Goal: Task Accomplishment & Management: Use online tool/utility

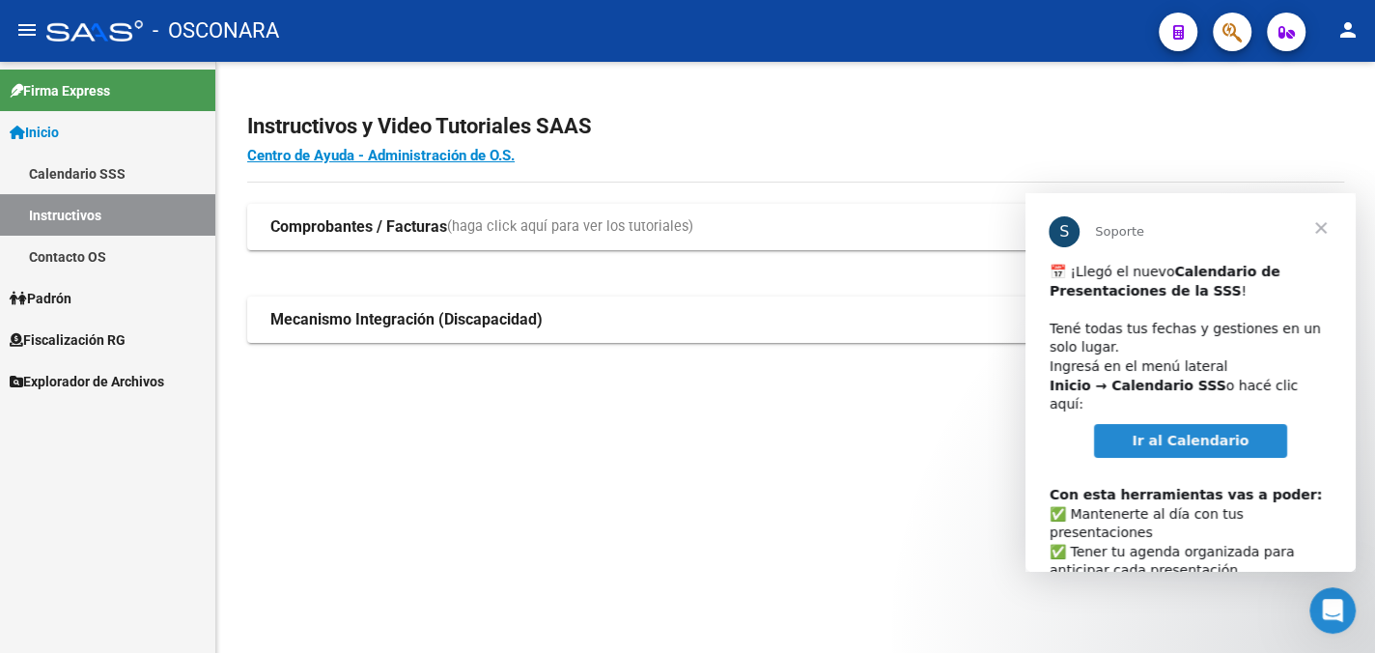
click at [107, 299] on link "Padrón" at bounding box center [107, 298] width 215 height 42
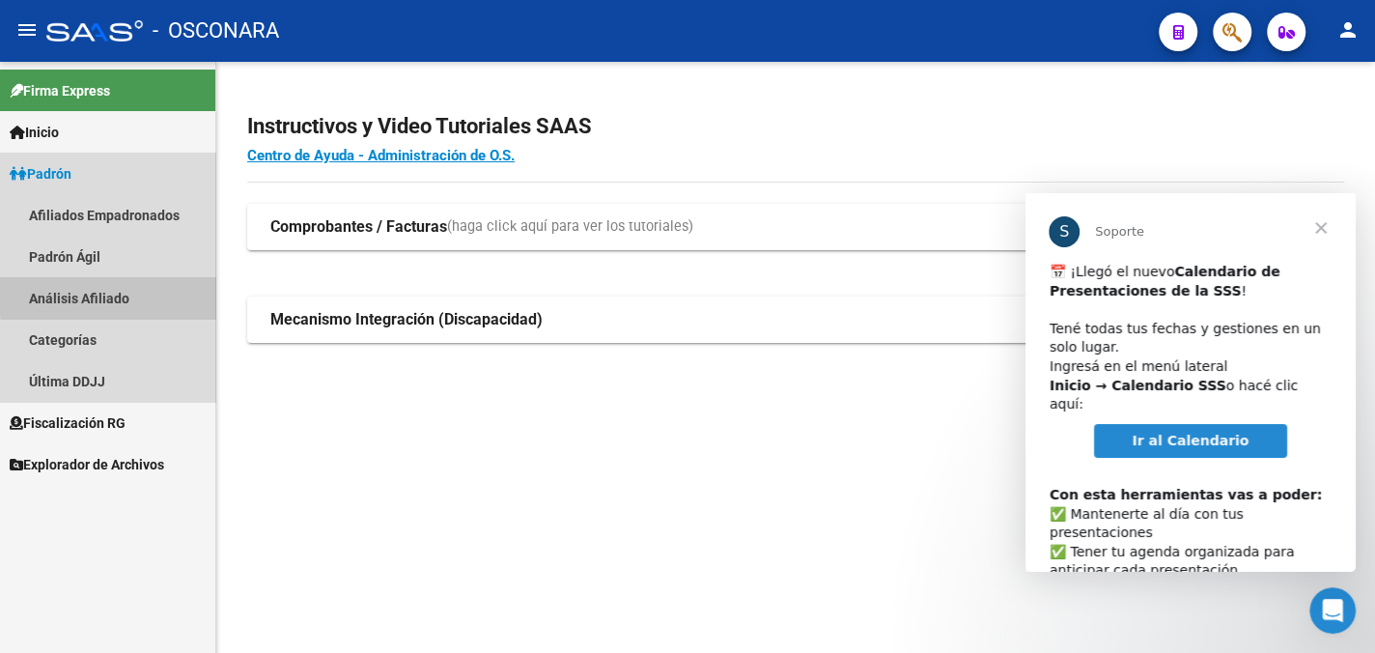
click at [110, 295] on link "Análisis Afiliado" at bounding box center [107, 298] width 215 height 42
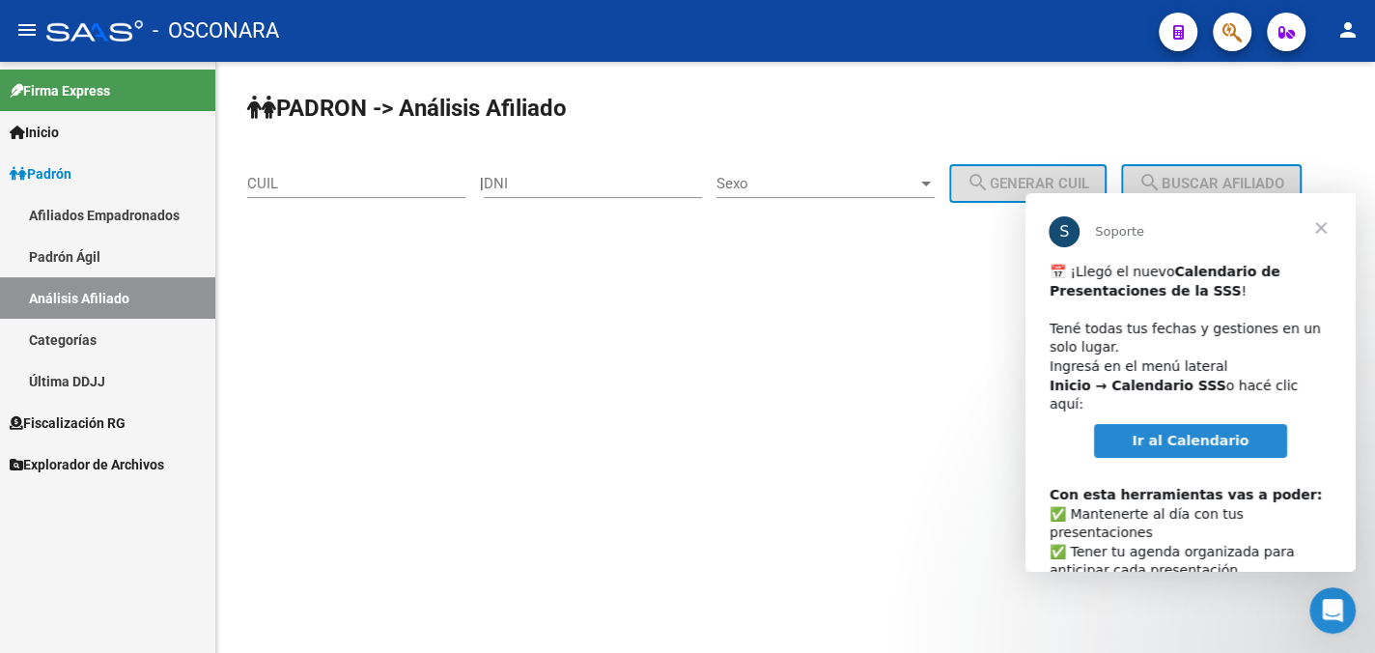
click at [287, 171] on div "CUIL" at bounding box center [356, 177] width 218 height 42
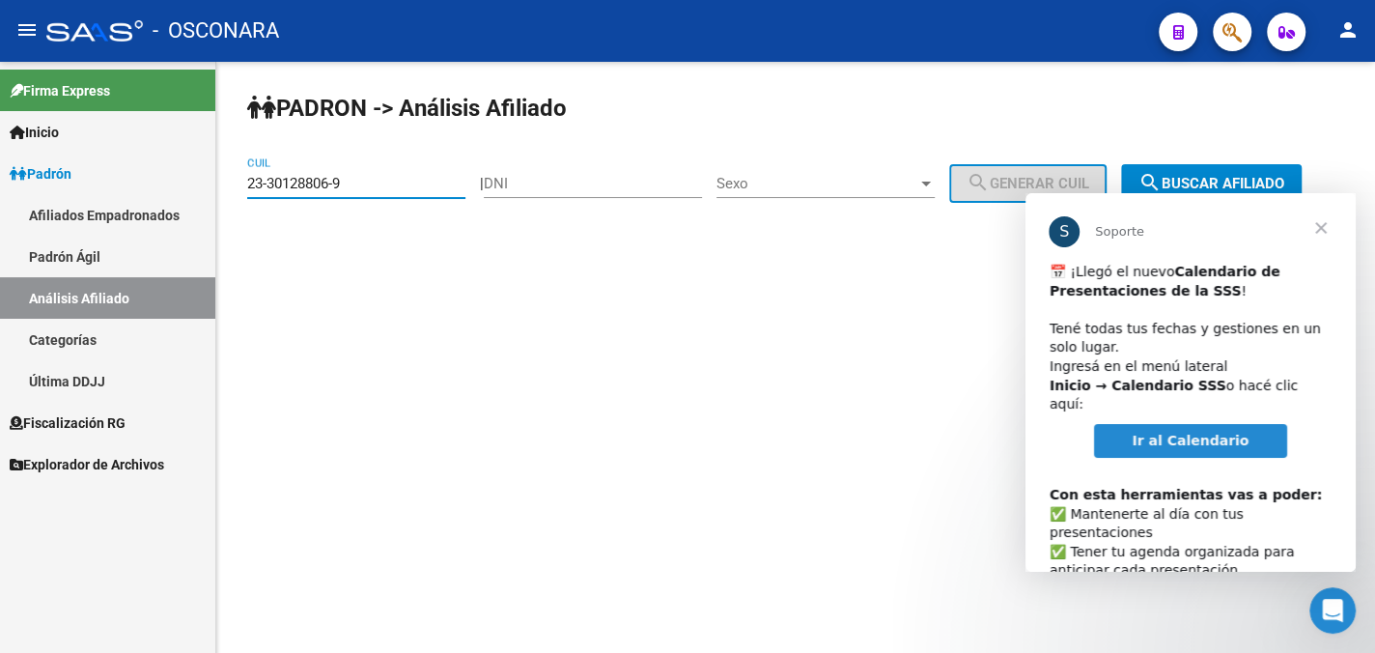
type input "23-30128806-9"
click at [864, 191] on span "Sexo" at bounding box center [816, 183] width 201 height 17
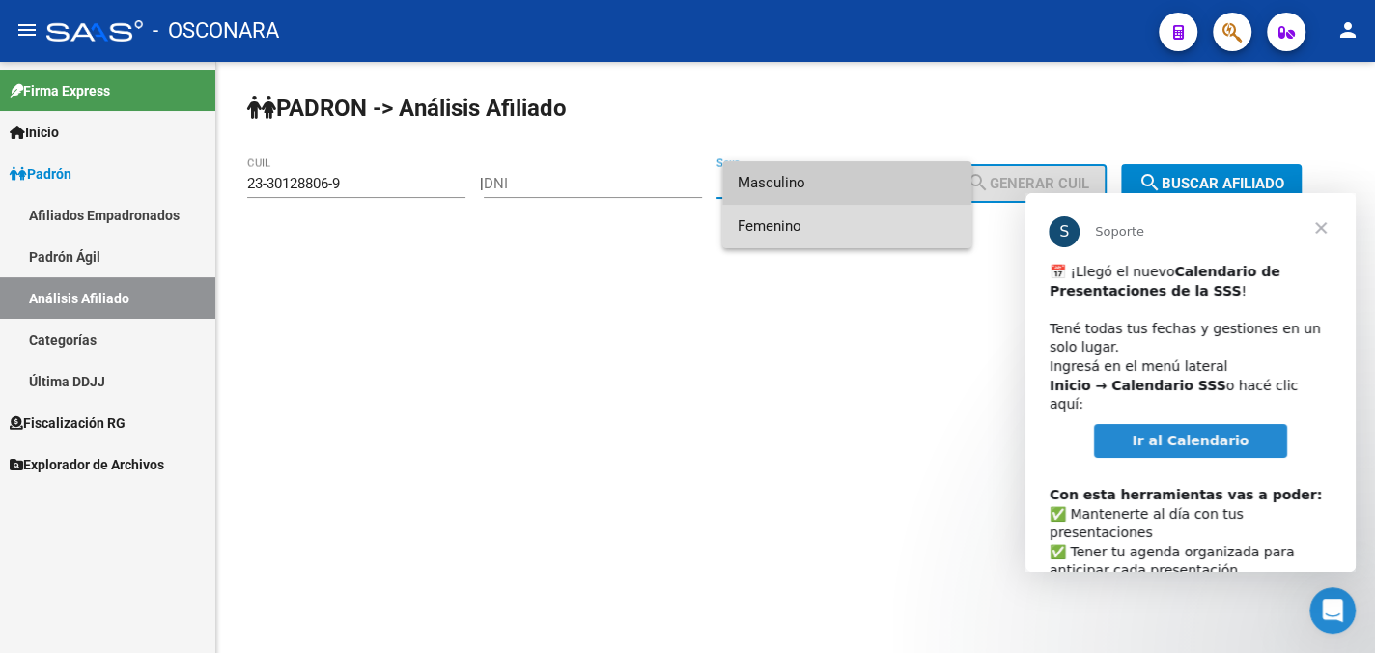
click at [846, 228] on span "Femenino" at bounding box center [847, 226] width 218 height 43
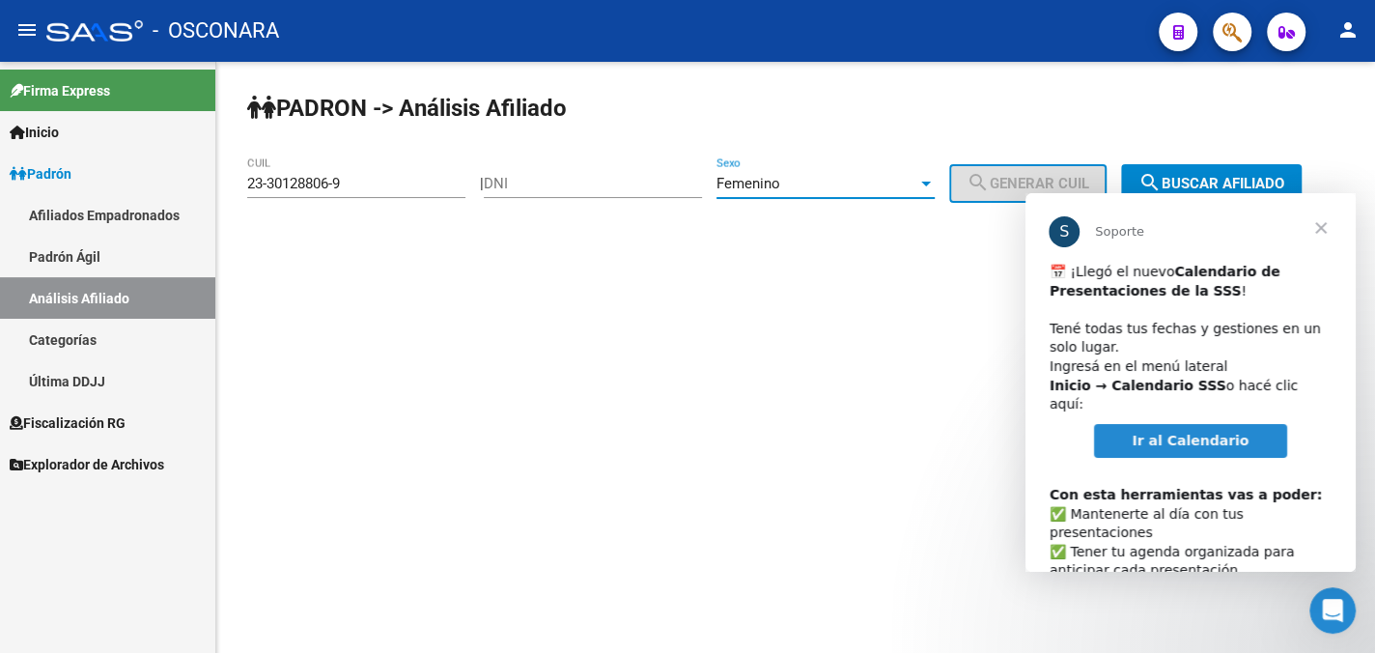
click at [835, 191] on div "Femenino" at bounding box center [816, 183] width 201 height 17
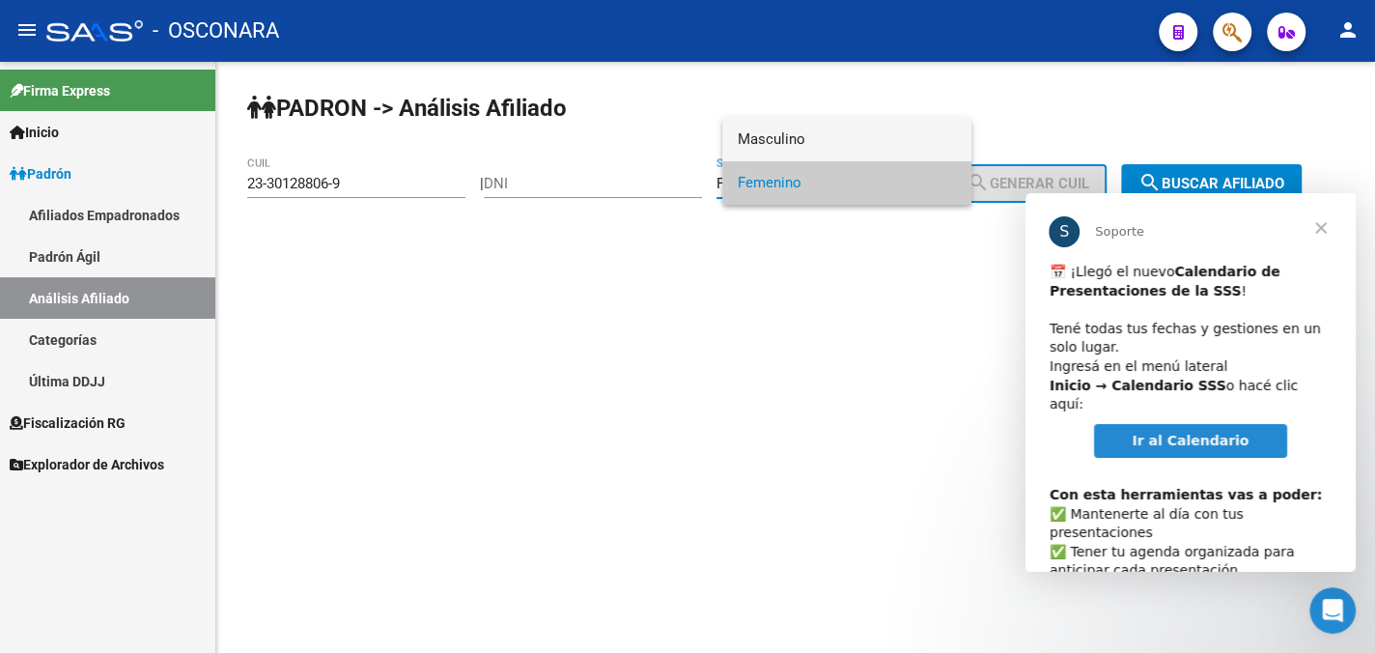
click at [821, 135] on span "Masculino" at bounding box center [847, 139] width 218 height 43
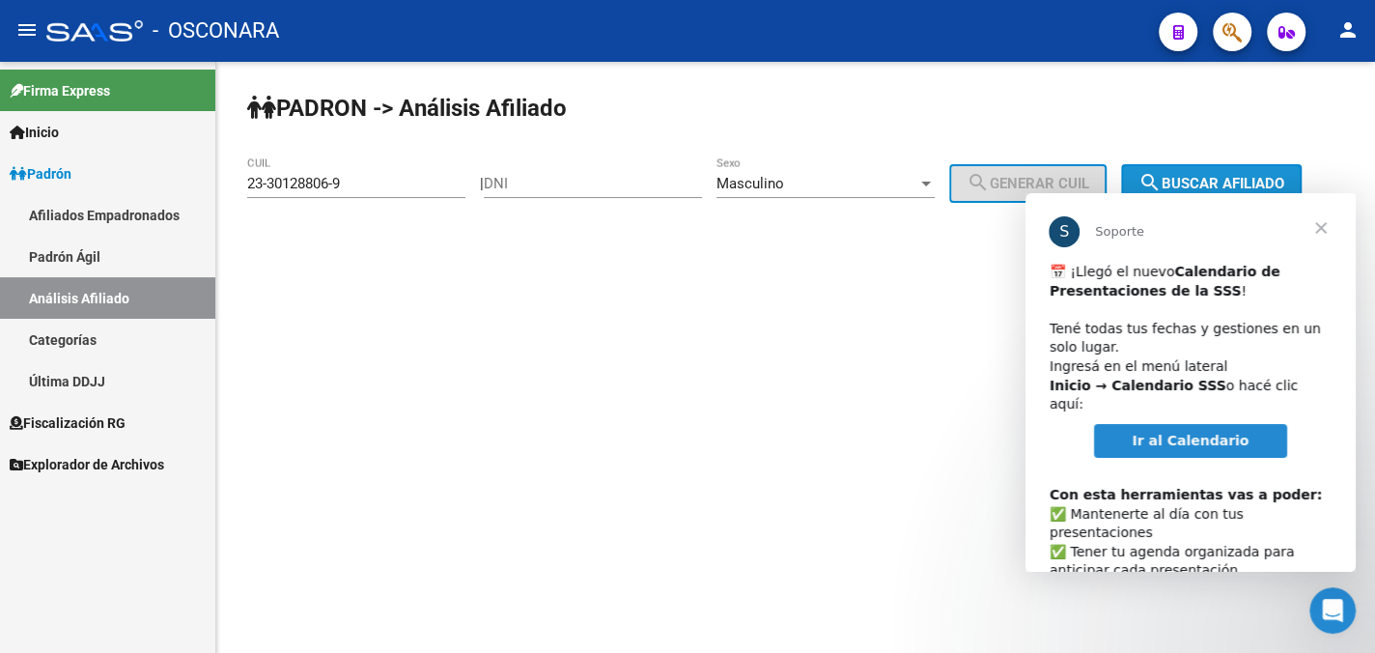
click at [1248, 175] on span "search Buscar afiliado" at bounding box center [1211, 183] width 146 height 17
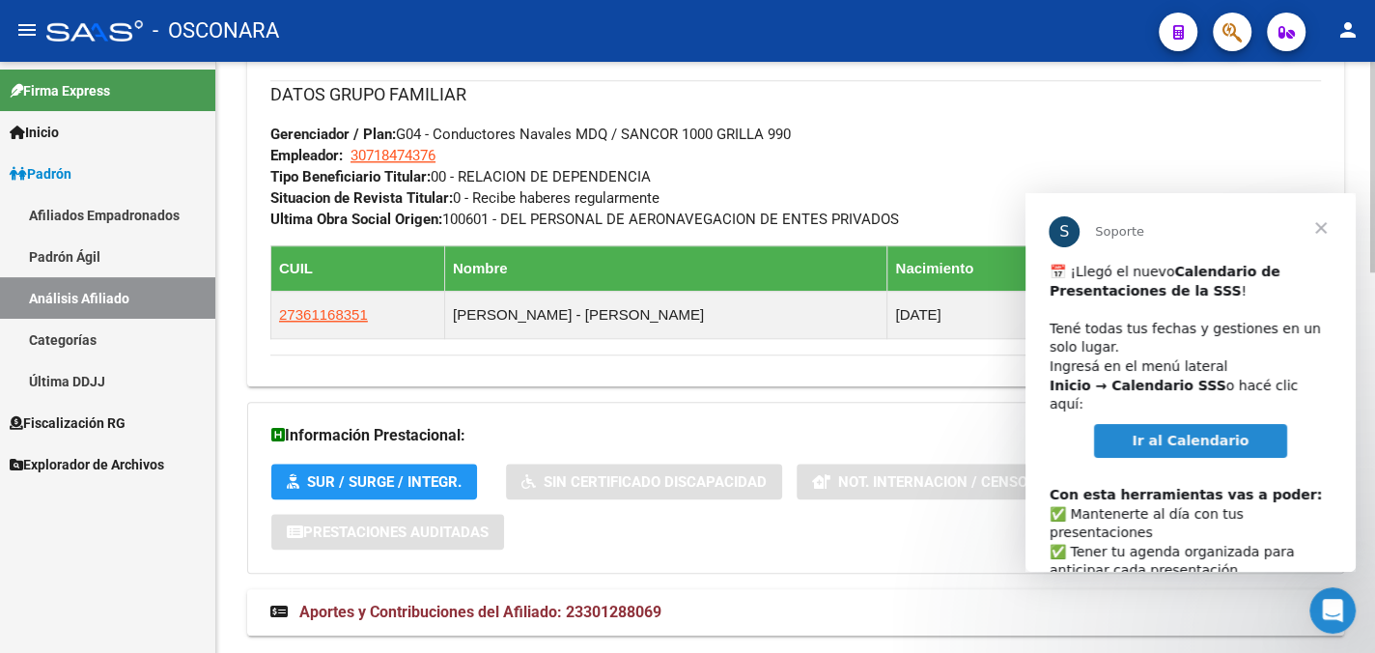
scroll to position [1062, 0]
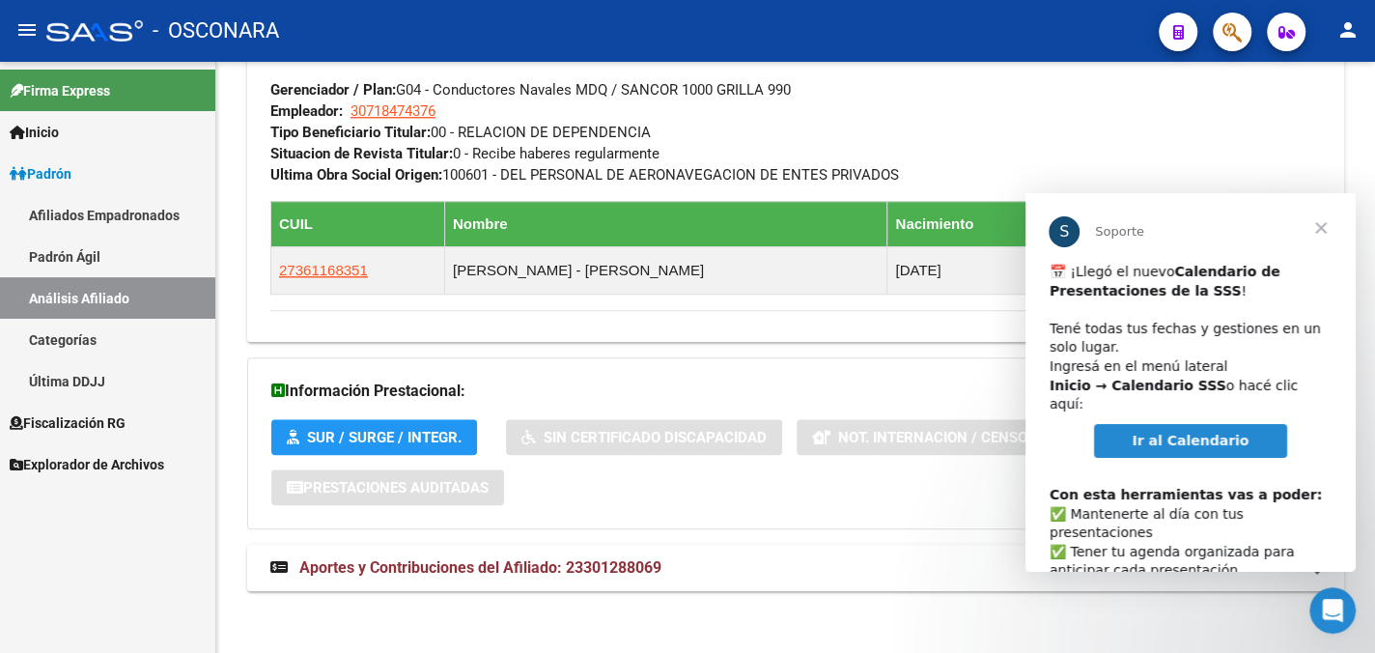
click at [1321, 222] on span "Cerrar" at bounding box center [1321, 228] width 70 height 70
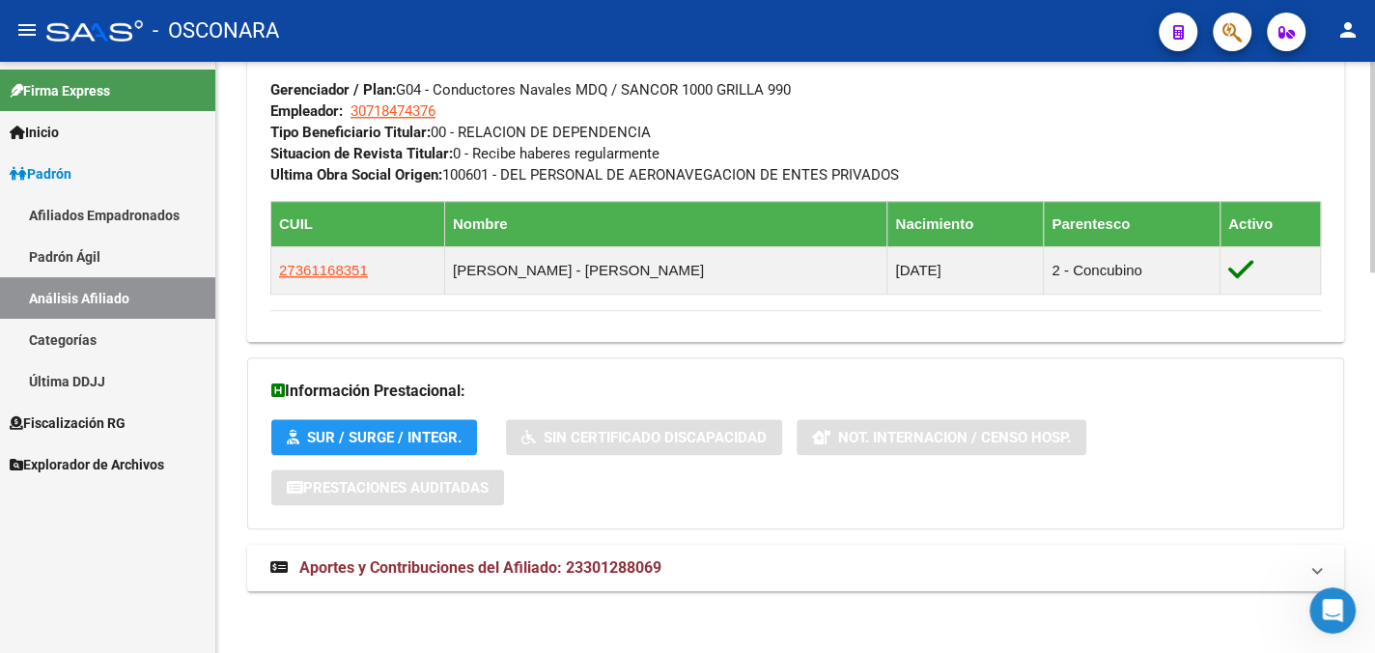
click at [572, 563] on span "Aportes y Contribuciones del Afiliado: 23301288069" at bounding box center [480, 567] width 362 height 18
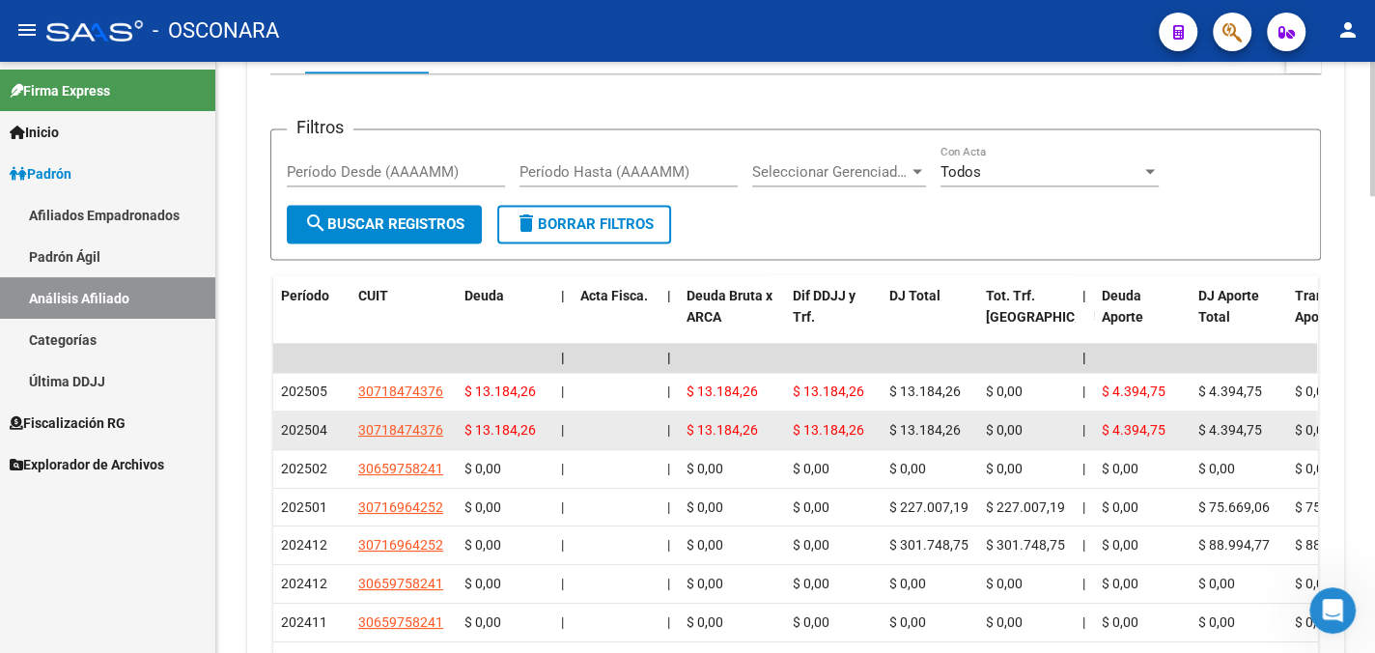
scroll to position [1835, 0]
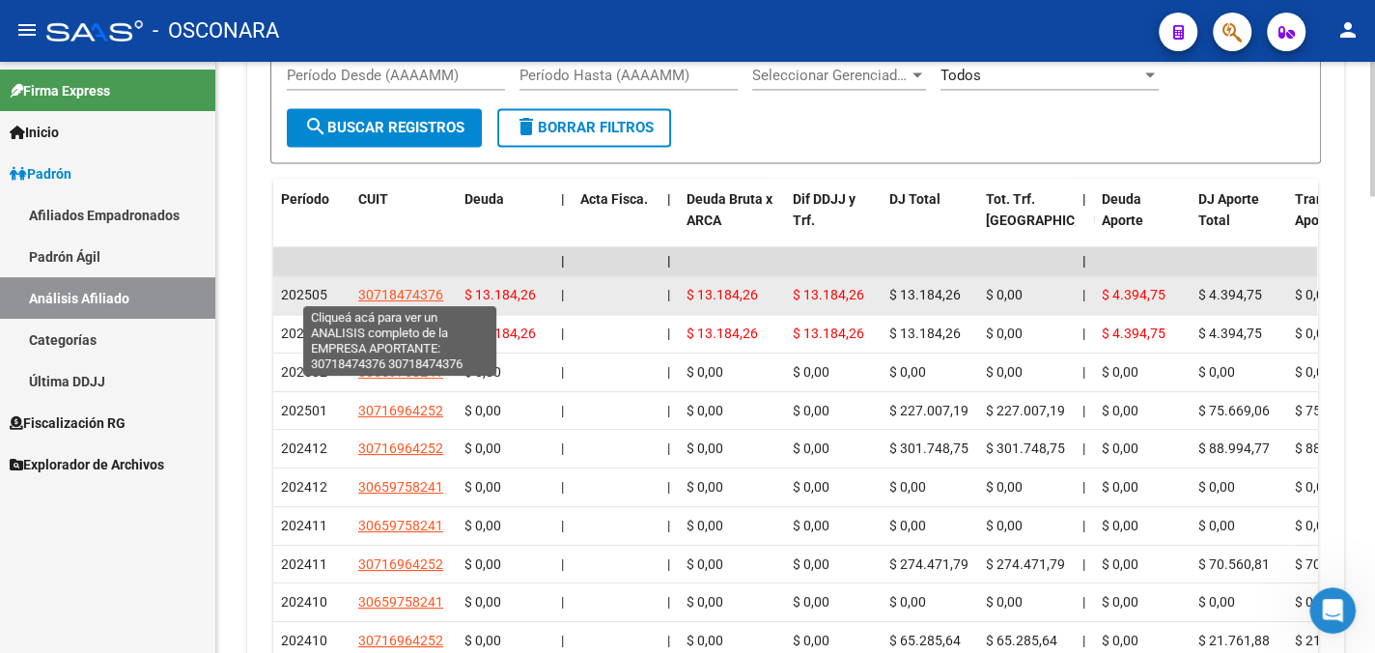
click at [394, 289] on span "30718474376" at bounding box center [400, 294] width 85 height 15
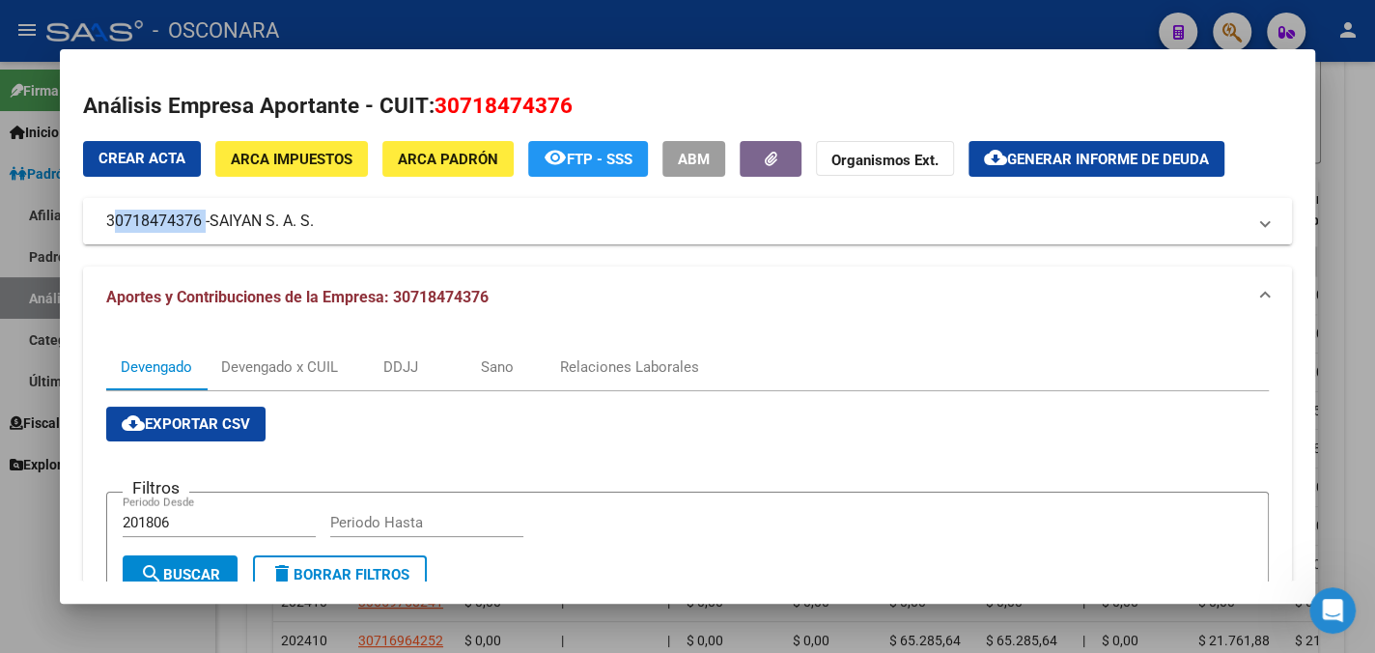
drag, startPoint x: 110, startPoint y: 222, endPoint x: 203, endPoint y: 225, distance: 92.7
click at [203, 225] on mat-panel-title "30718474376 - [PERSON_NAME] S. A. S." at bounding box center [675, 221] width 1139 height 23
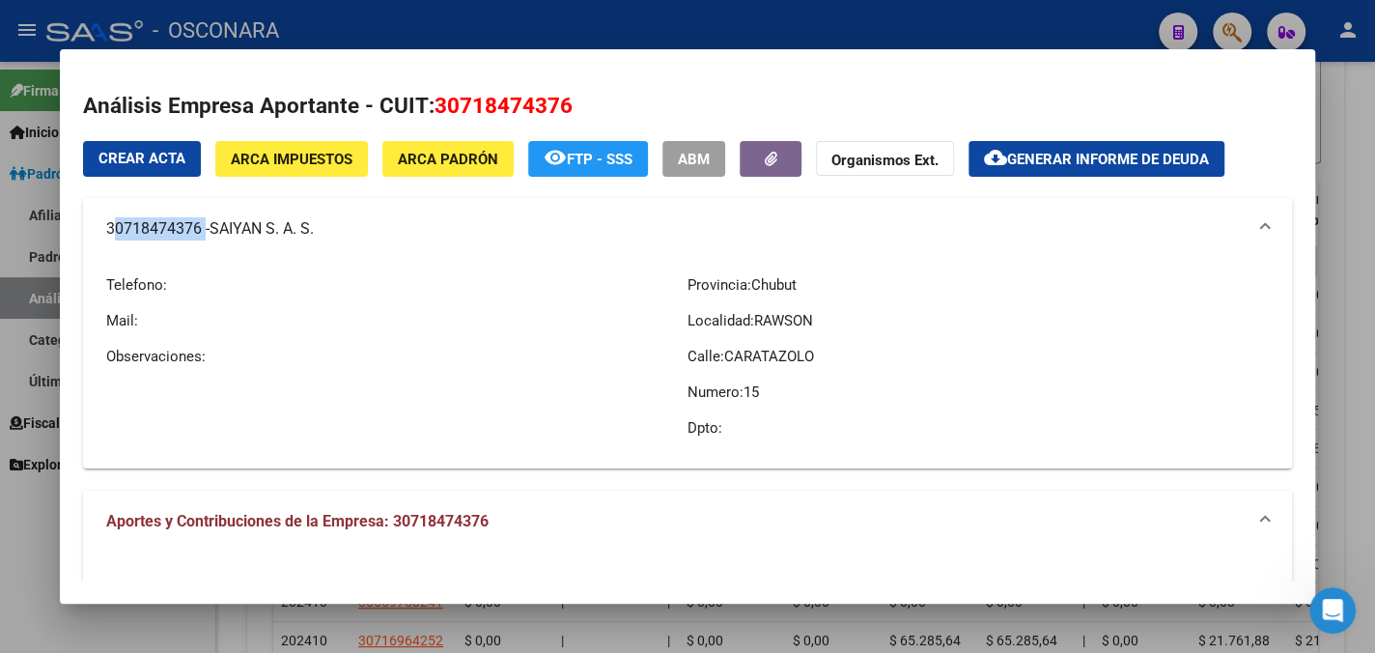
copy mat-panel-title "30718474376"
click at [1337, 89] on div at bounding box center [687, 326] width 1375 height 653
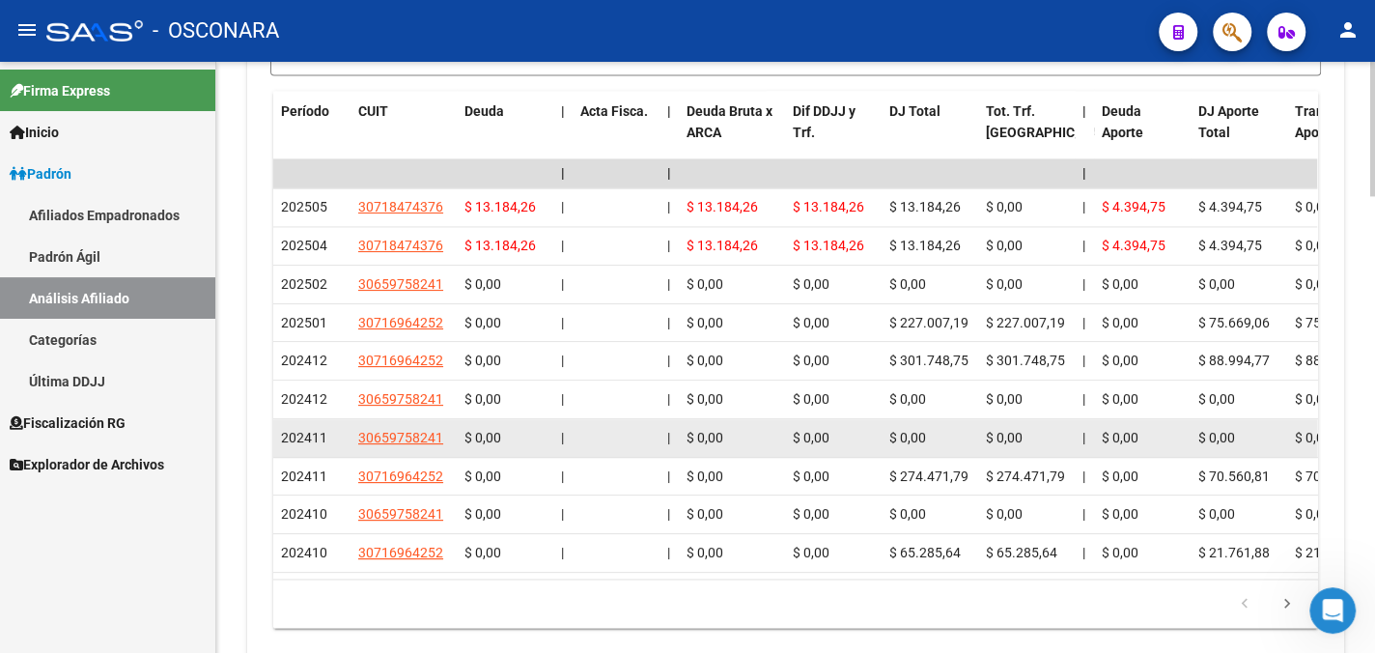
scroll to position [1922, 0]
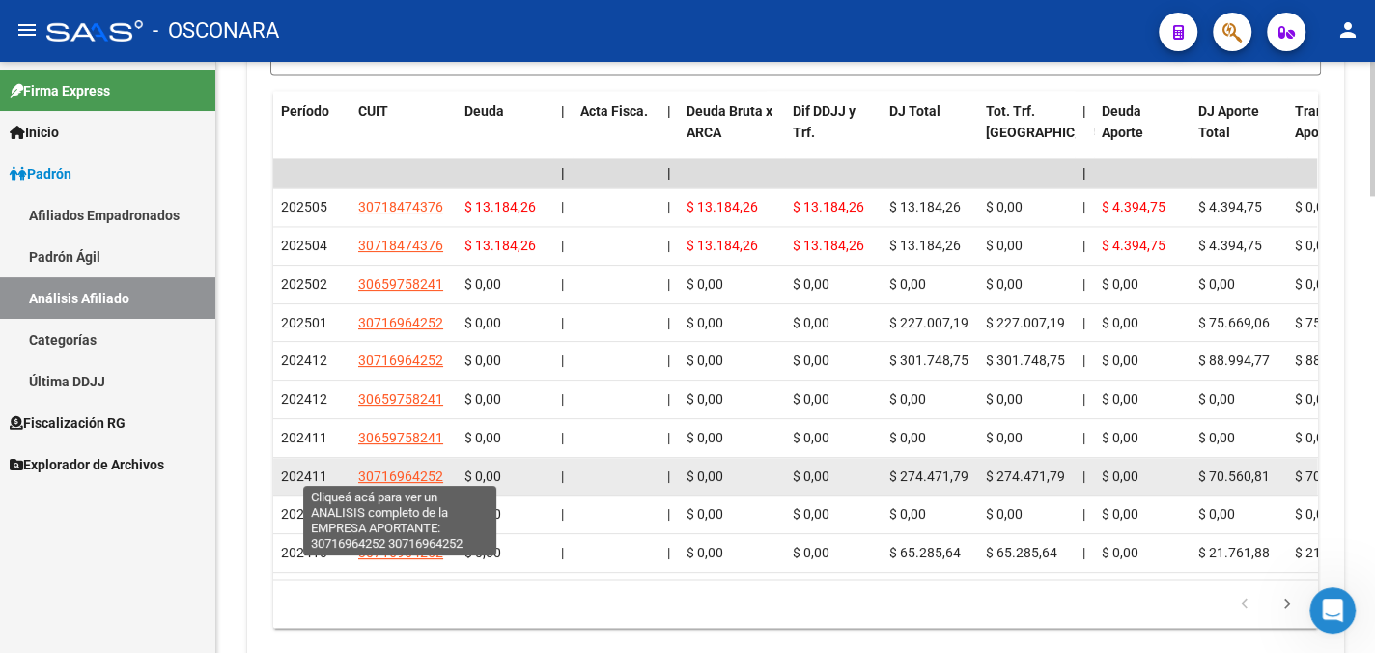
click at [388, 469] on span "30716964252" at bounding box center [400, 475] width 85 height 15
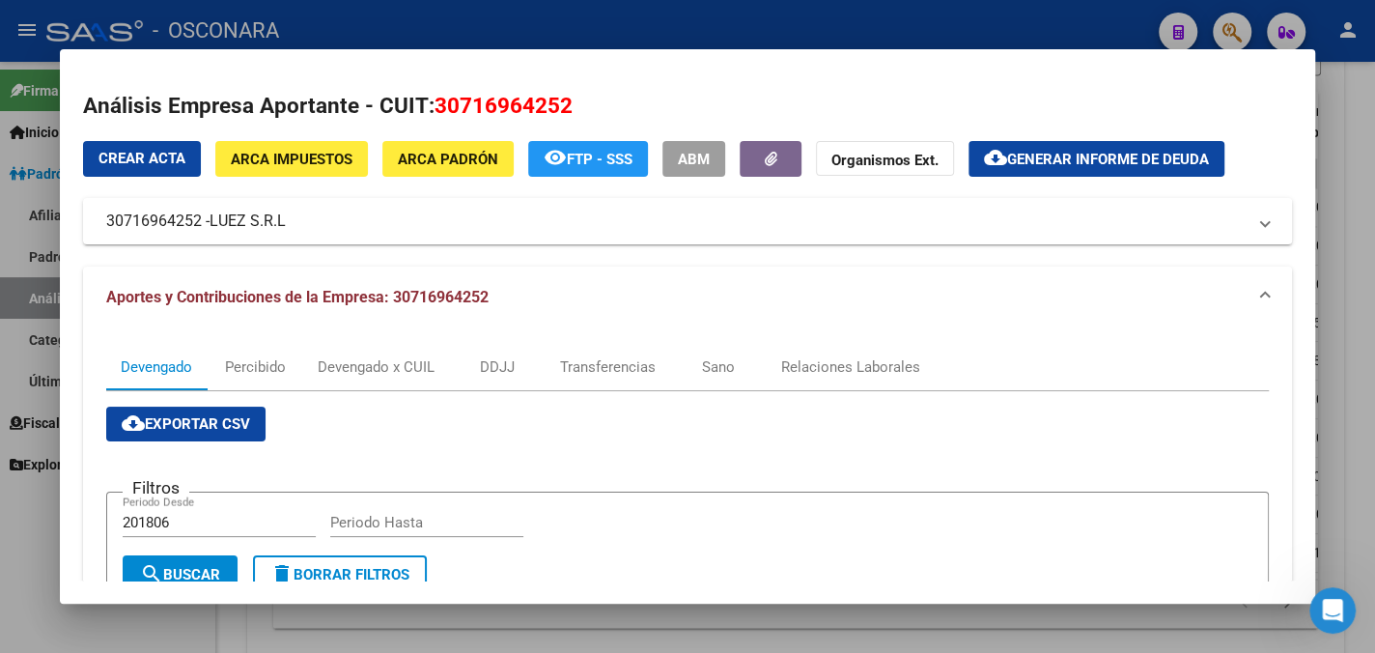
click at [1336, 95] on div at bounding box center [687, 326] width 1375 height 653
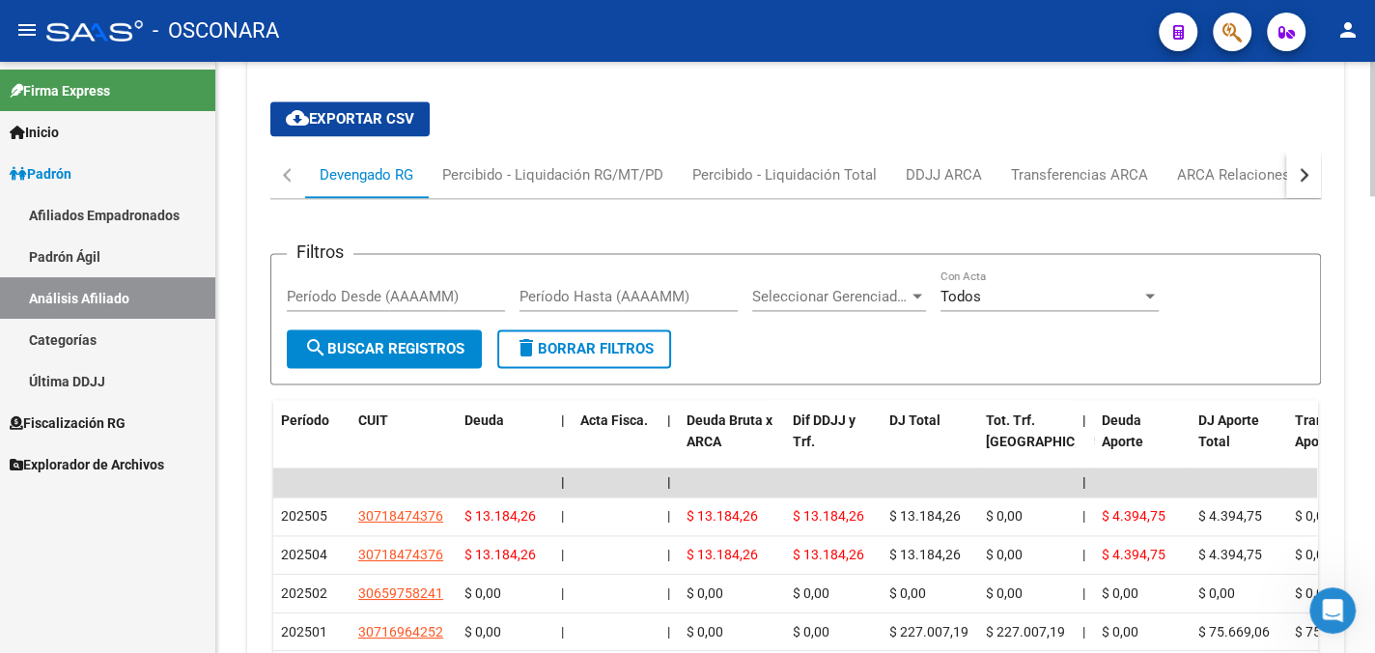
scroll to position [1826, 0]
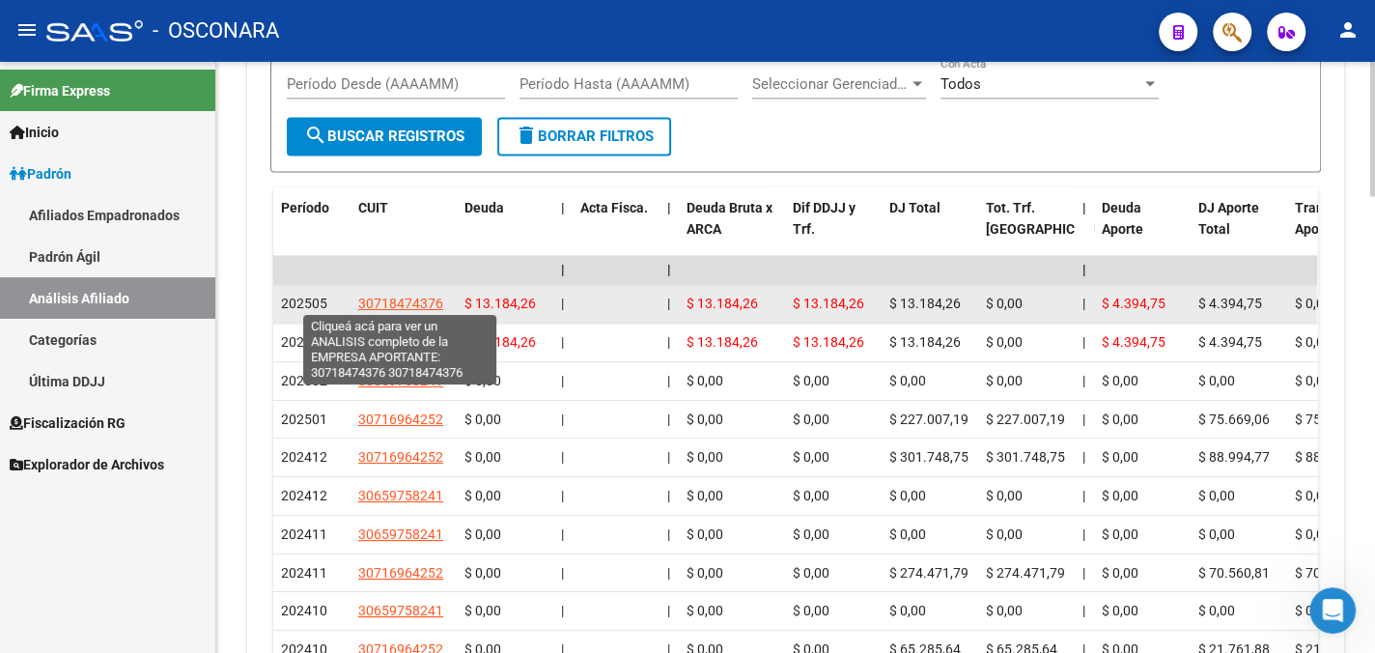
click at [391, 295] on span "30718474376" at bounding box center [400, 302] width 85 height 15
type textarea "30718474376"
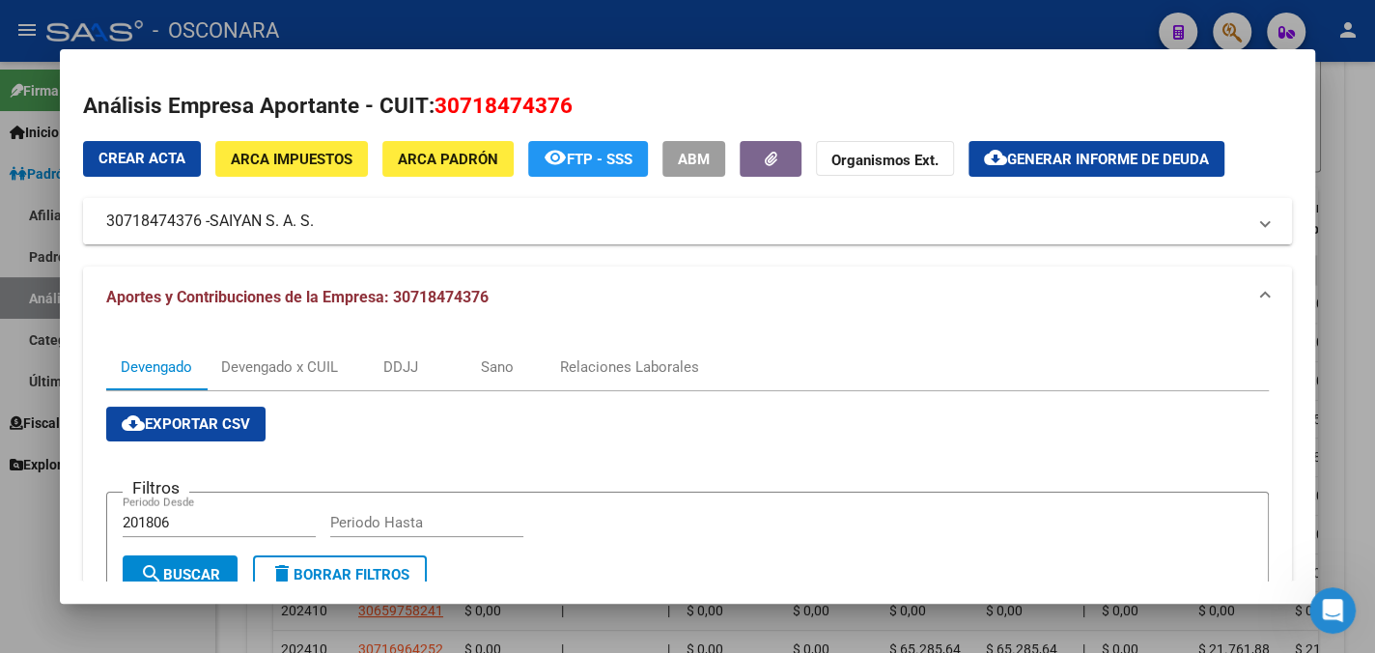
drag, startPoint x: 320, startPoint y: 221, endPoint x: 351, endPoint y: 221, distance: 31.9
click at [196, 221] on mat-panel-title "30718474376 - [PERSON_NAME] S. A. S." at bounding box center [675, 221] width 1139 height 23
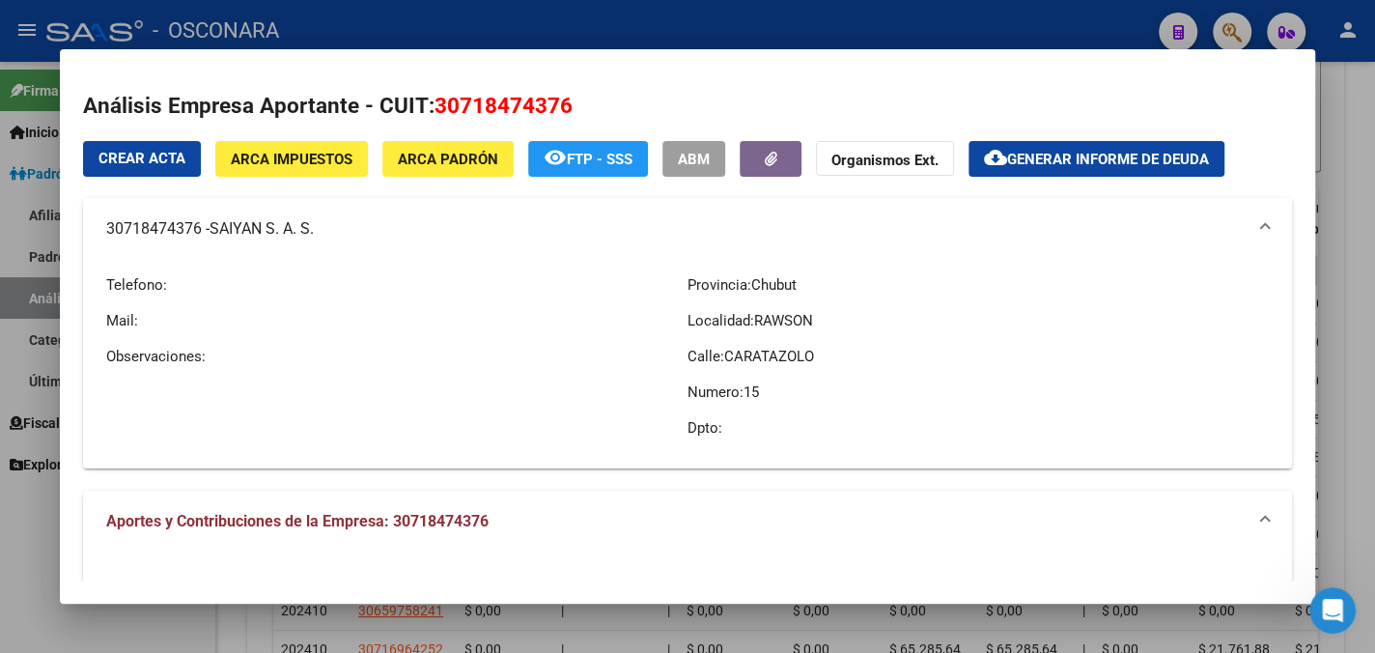
click at [344, 310] on p "Mail:" at bounding box center [396, 320] width 581 height 21
click at [6, 211] on div at bounding box center [687, 326] width 1375 height 653
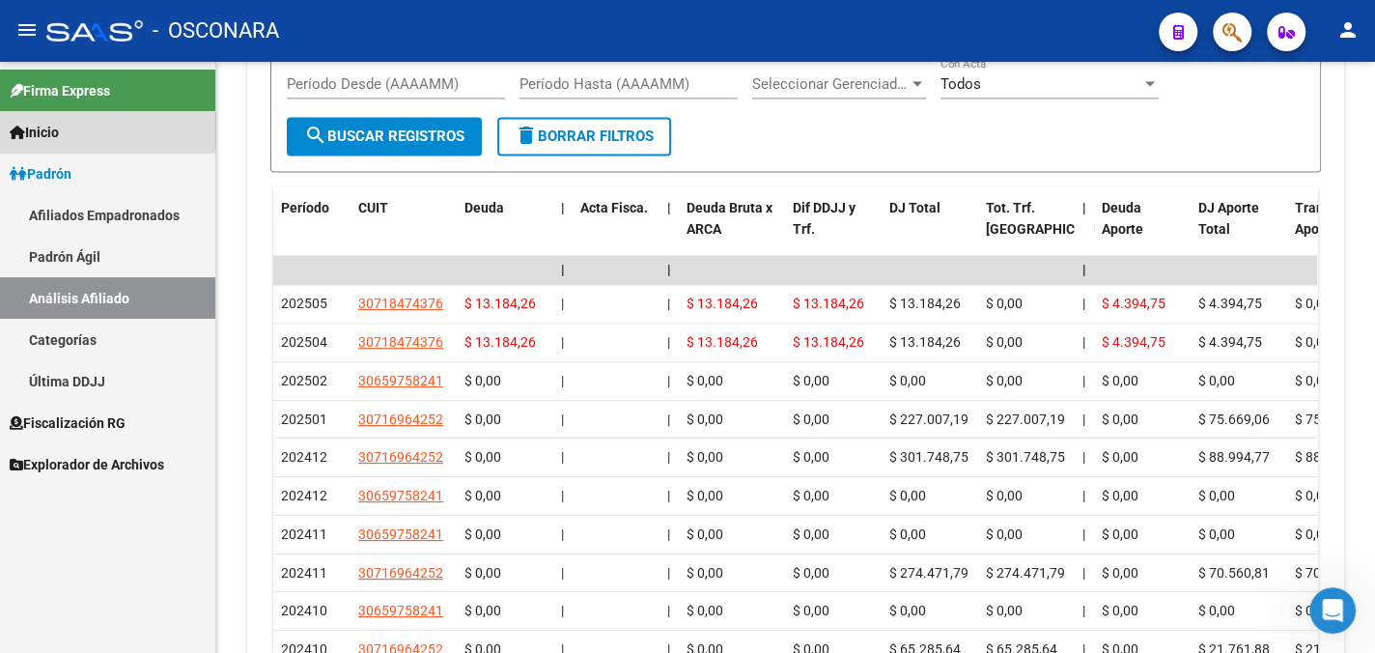
click at [42, 128] on span "Inicio" at bounding box center [34, 132] width 49 height 21
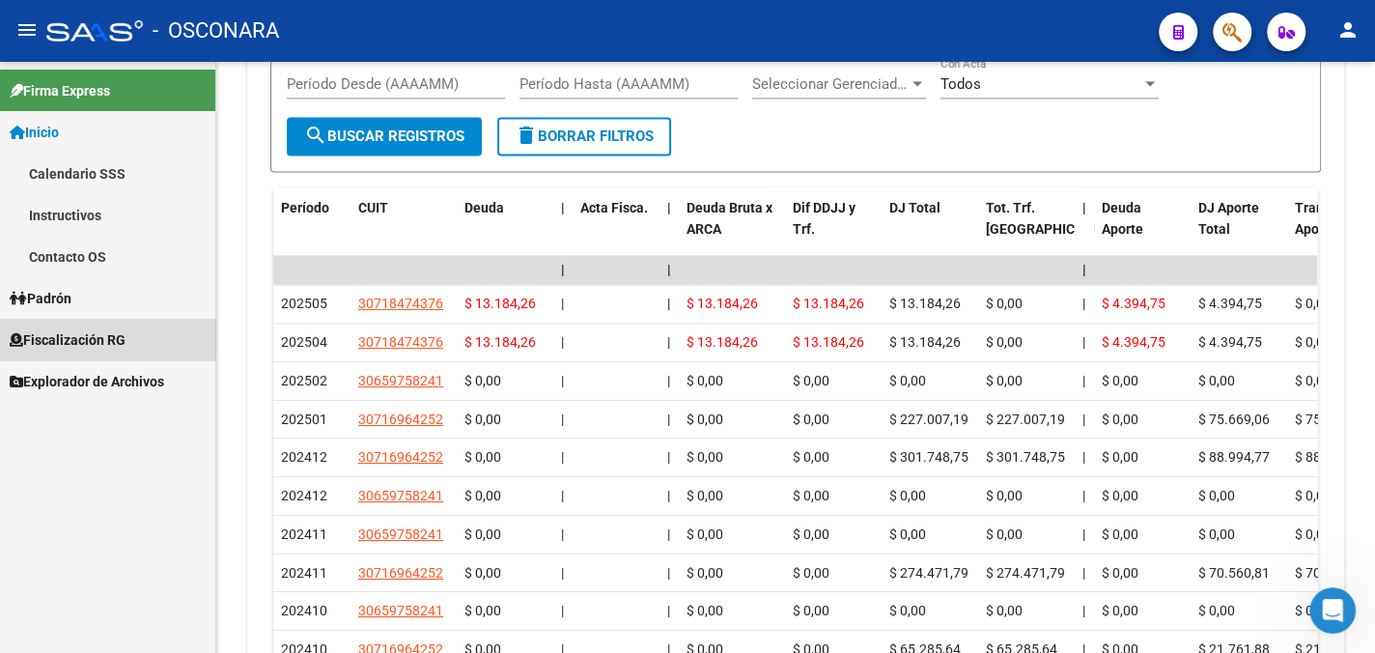
click at [91, 339] on span "Fiscalización RG" at bounding box center [68, 339] width 116 height 21
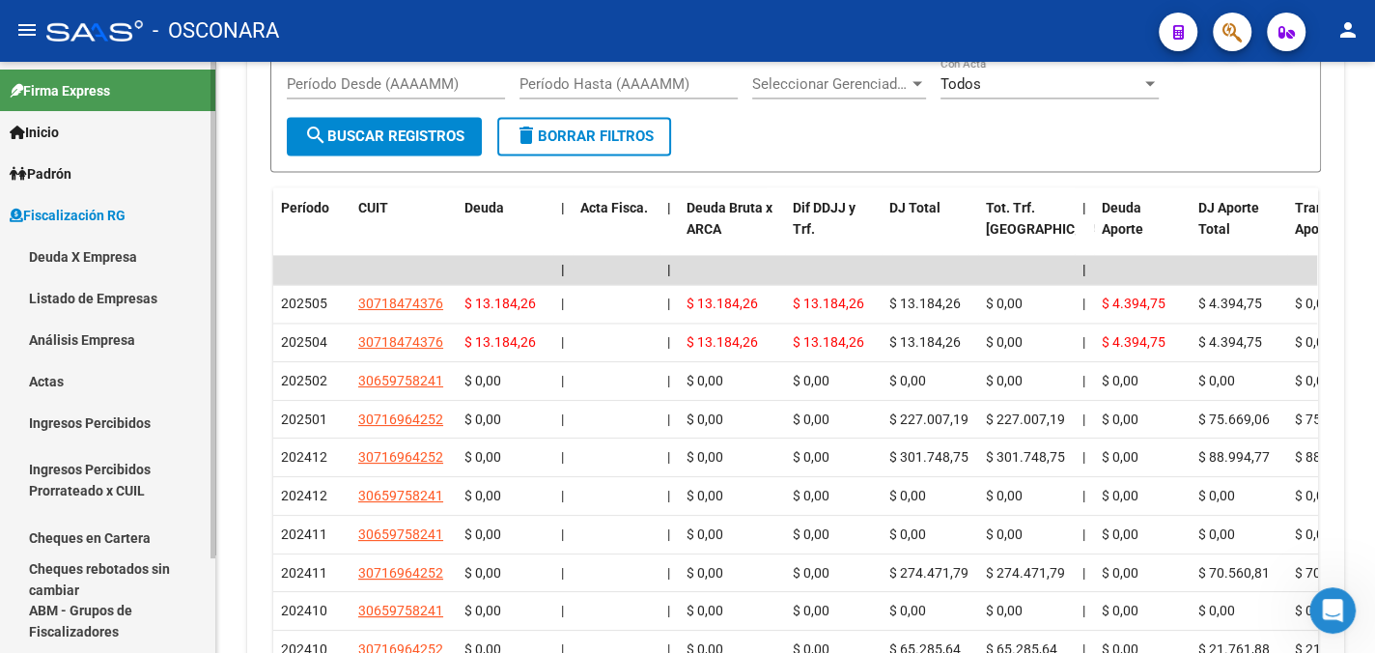
click at [85, 339] on link "Análisis Empresa" at bounding box center [107, 340] width 215 height 42
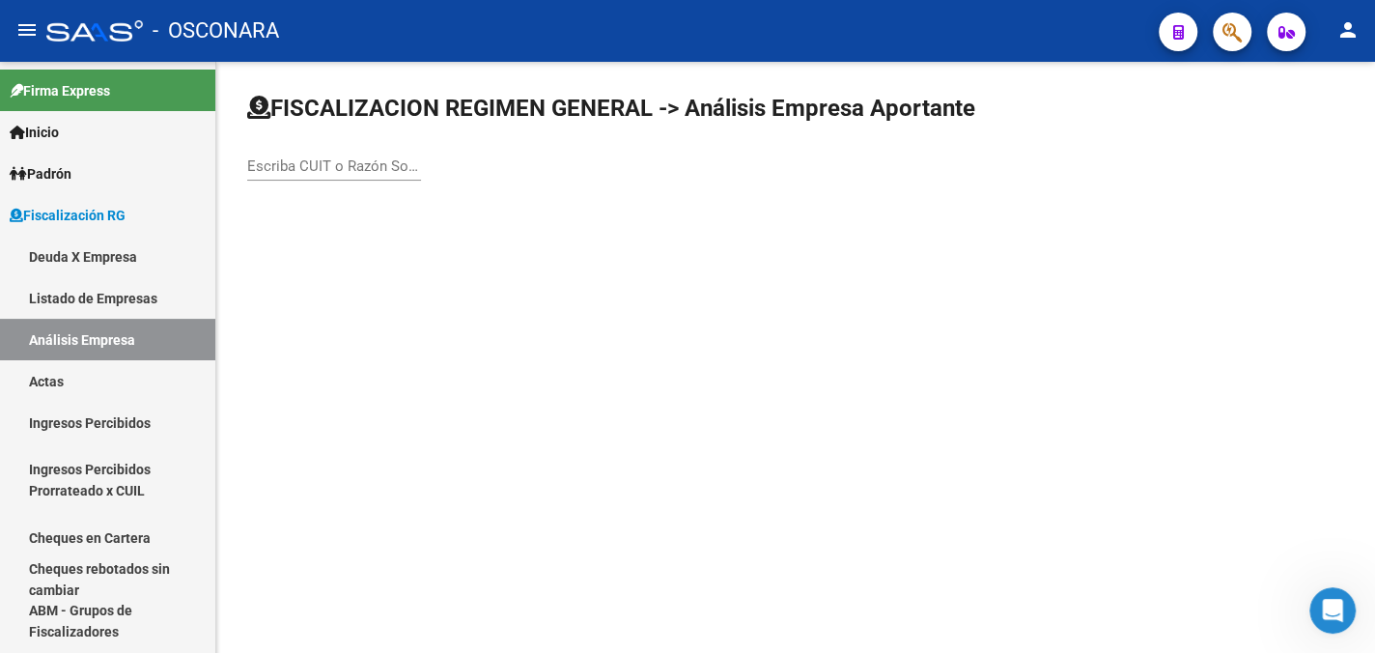
click at [293, 177] on div "Escriba CUIT o Razón Social para buscar" at bounding box center [334, 160] width 174 height 42
type input "SAIYAN"
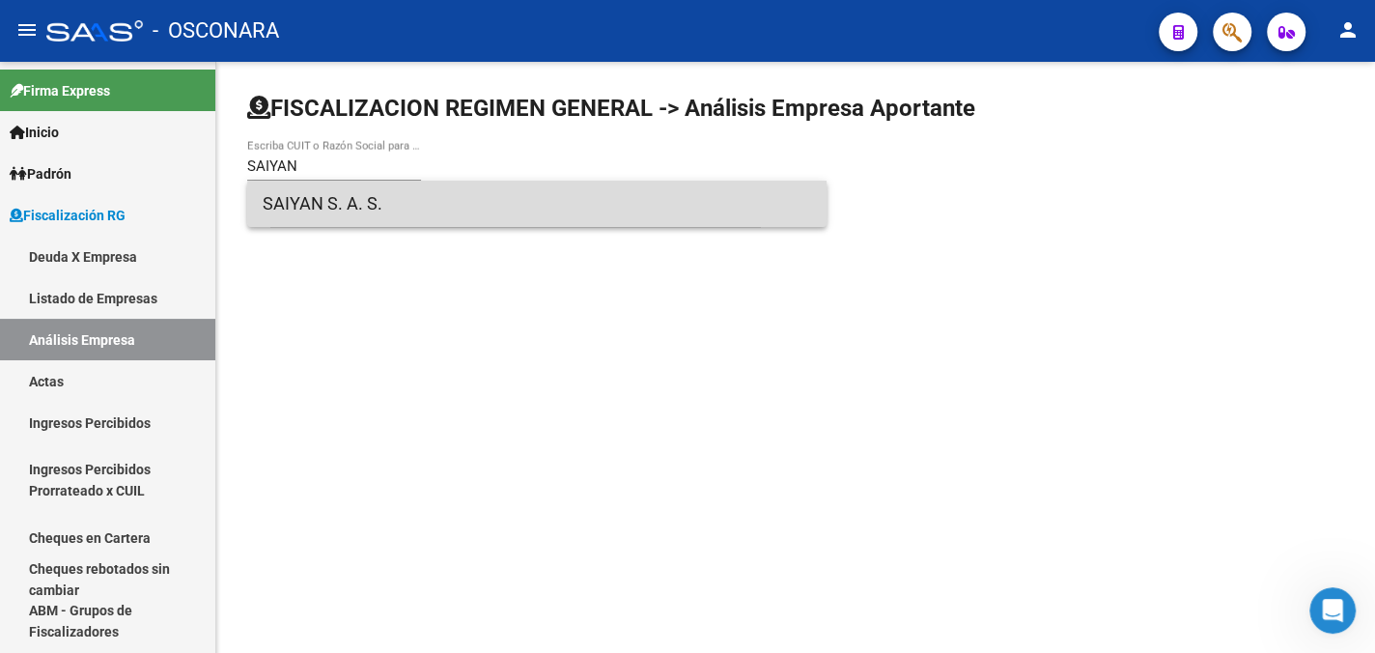
click at [303, 204] on span "SAIYAN S. A. S." at bounding box center [537, 204] width 548 height 46
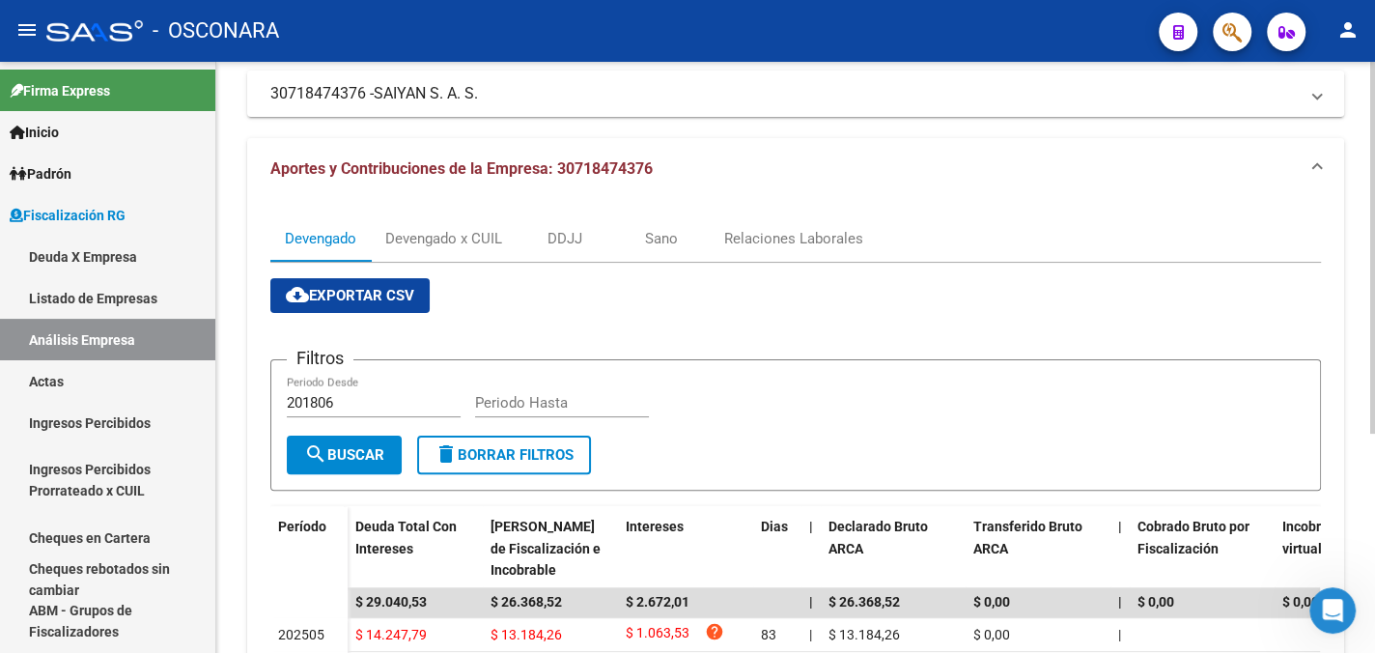
scroll to position [193, 0]
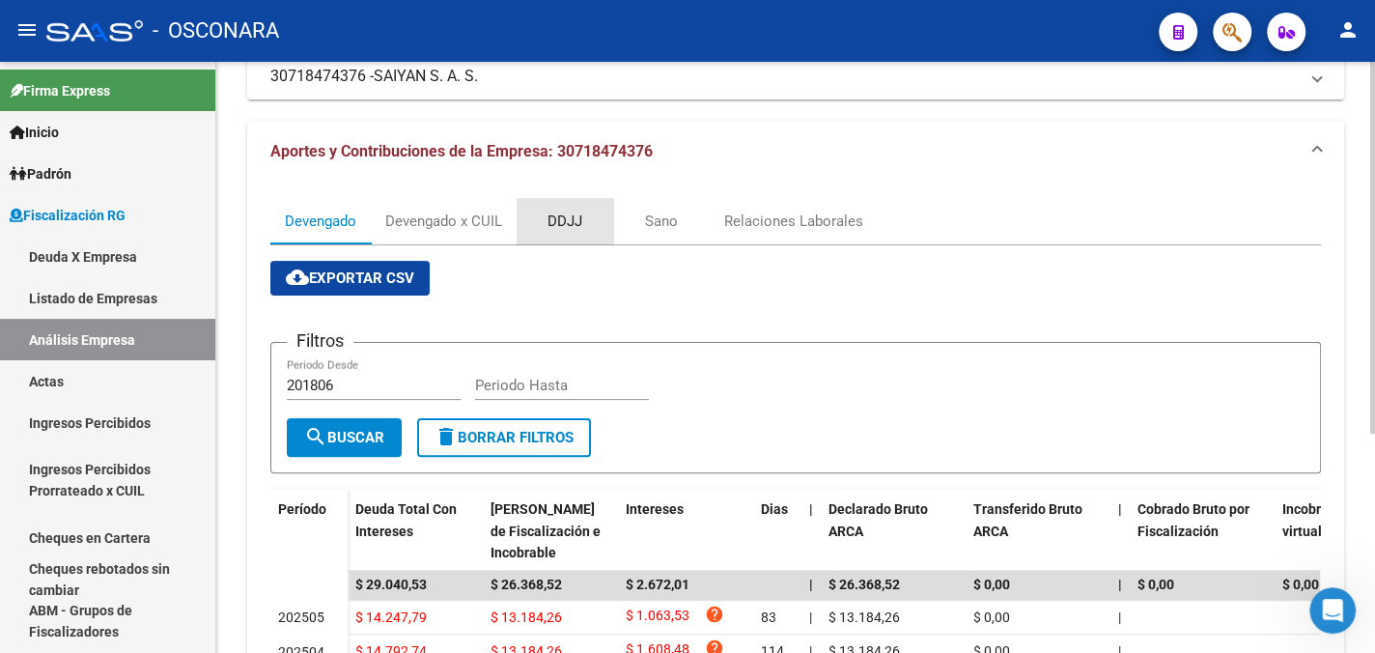
click at [568, 222] on div "DDJJ" at bounding box center [564, 220] width 35 height 21
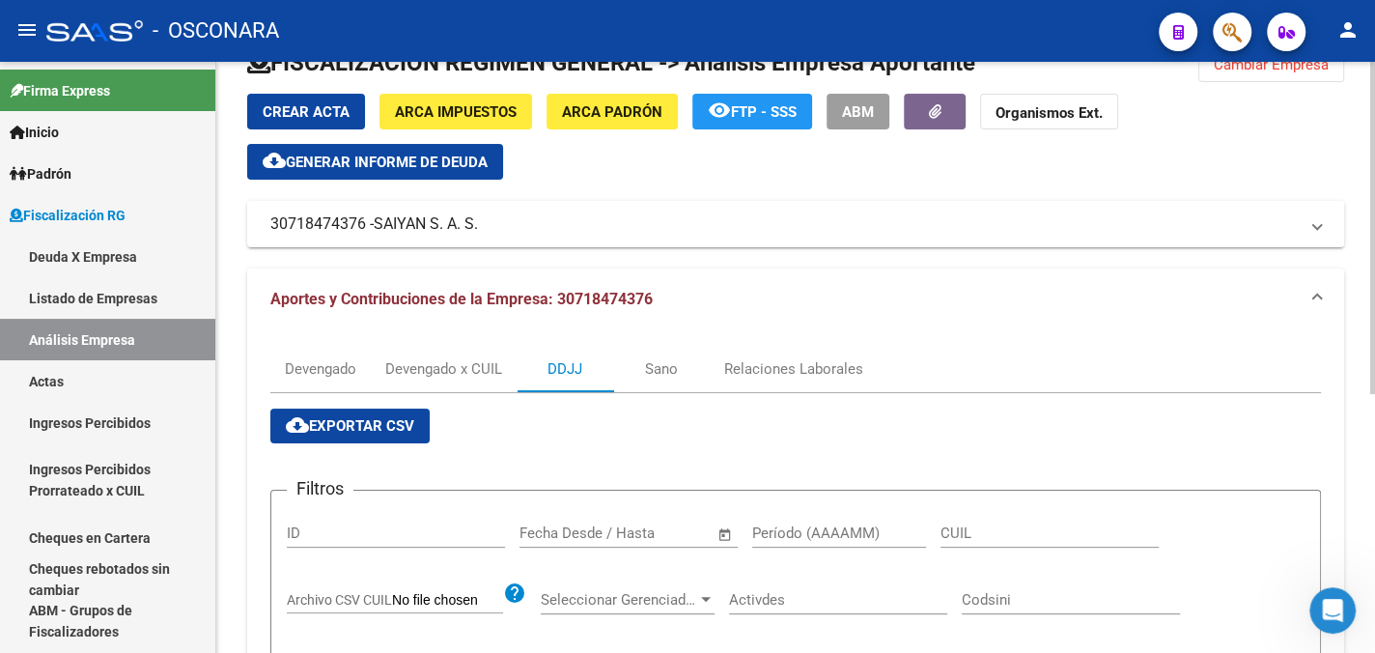
scroll to position [0, 0]
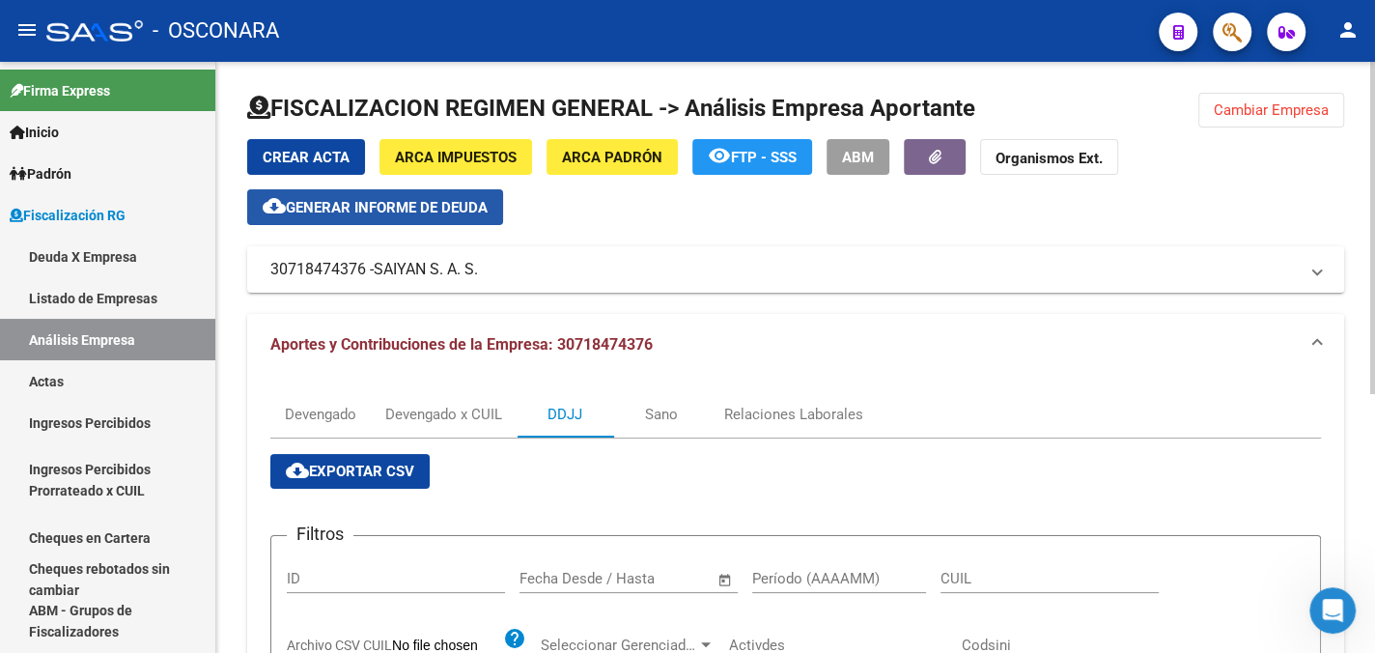
click at [382, 212] on span "Generar informe de deuda" at bounding box center [387, 207] width 202 height 17
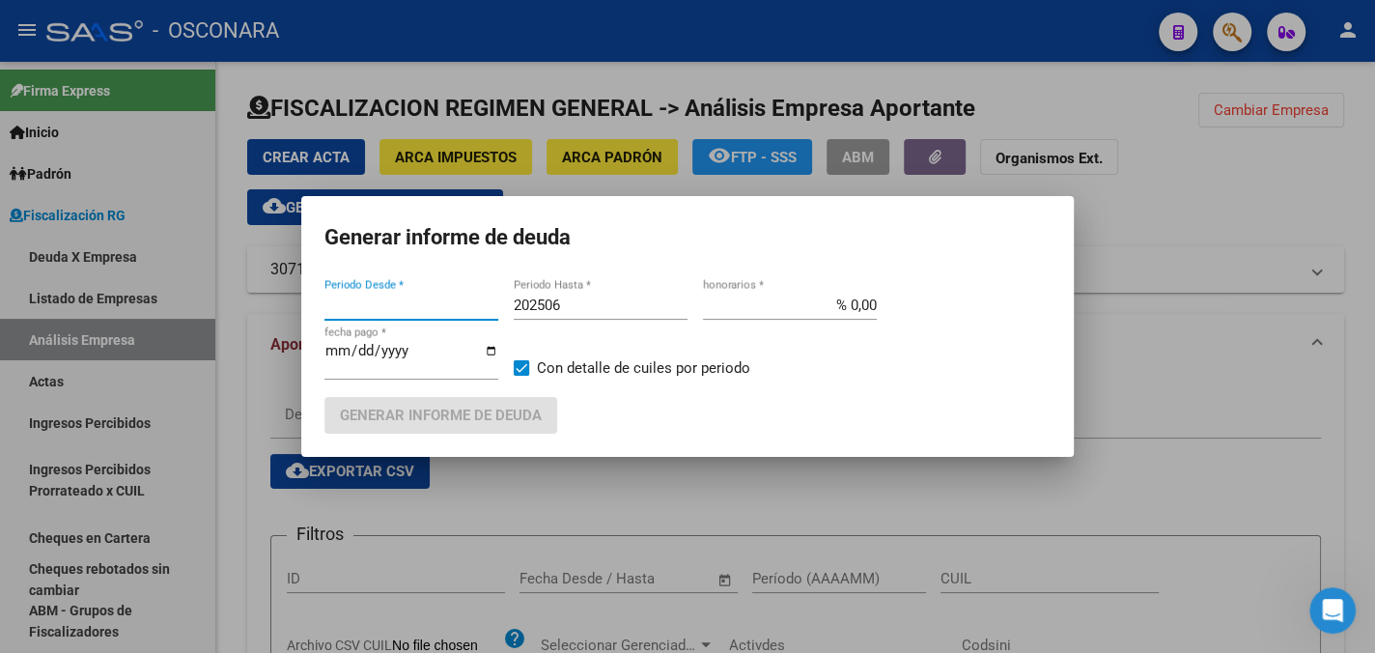
type input "201806"
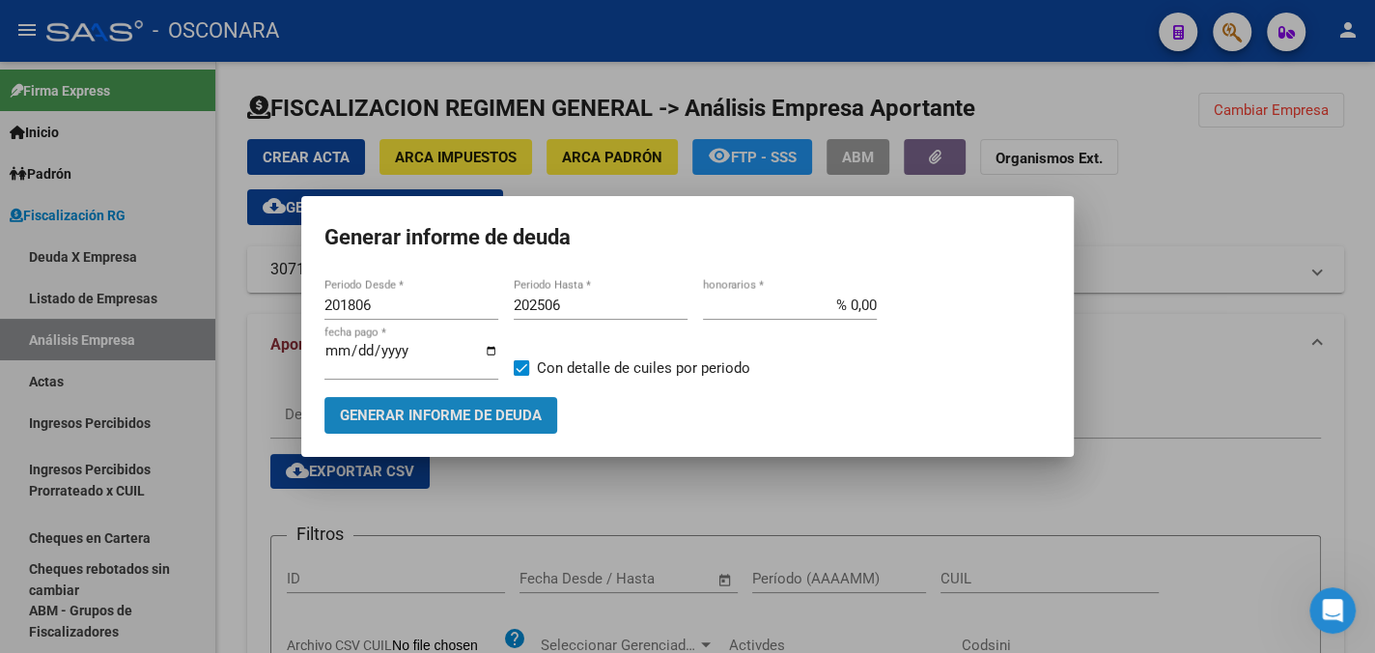
click at [484, 420] on span "Generar informe de deuda" at bounding box center [441, 415] width 202 height 17
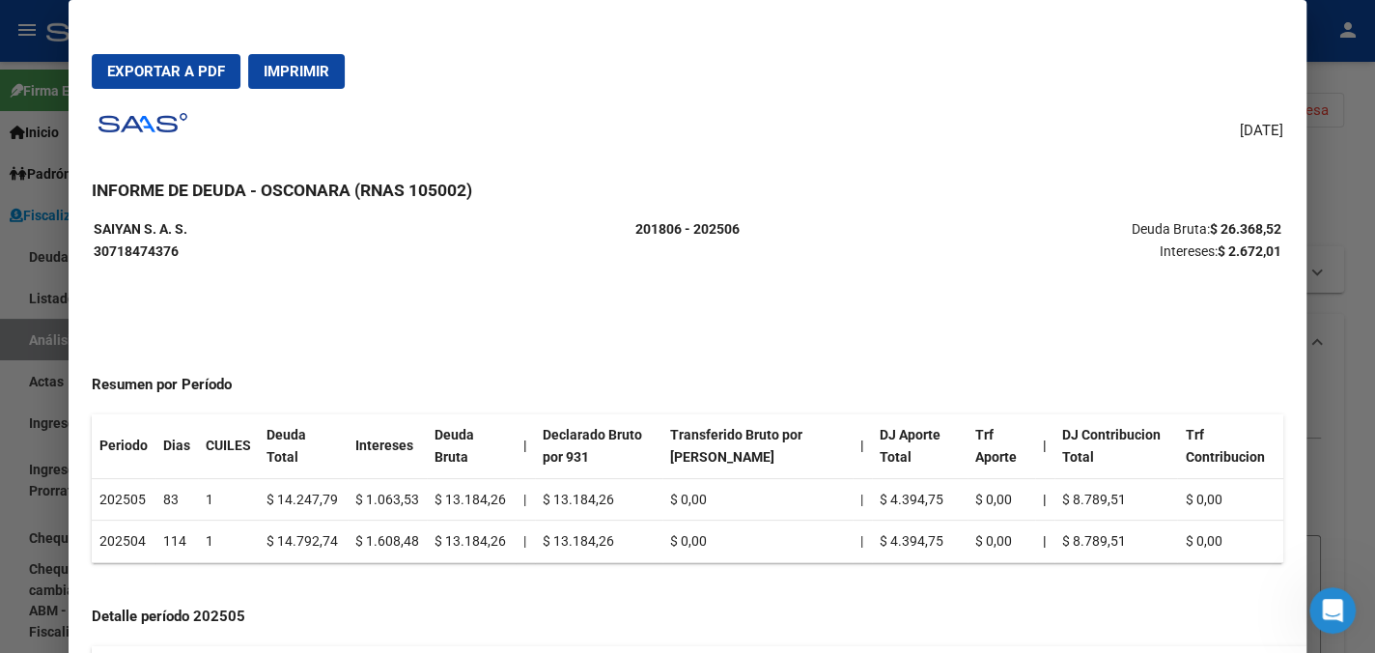
scroll to position [97, 0]
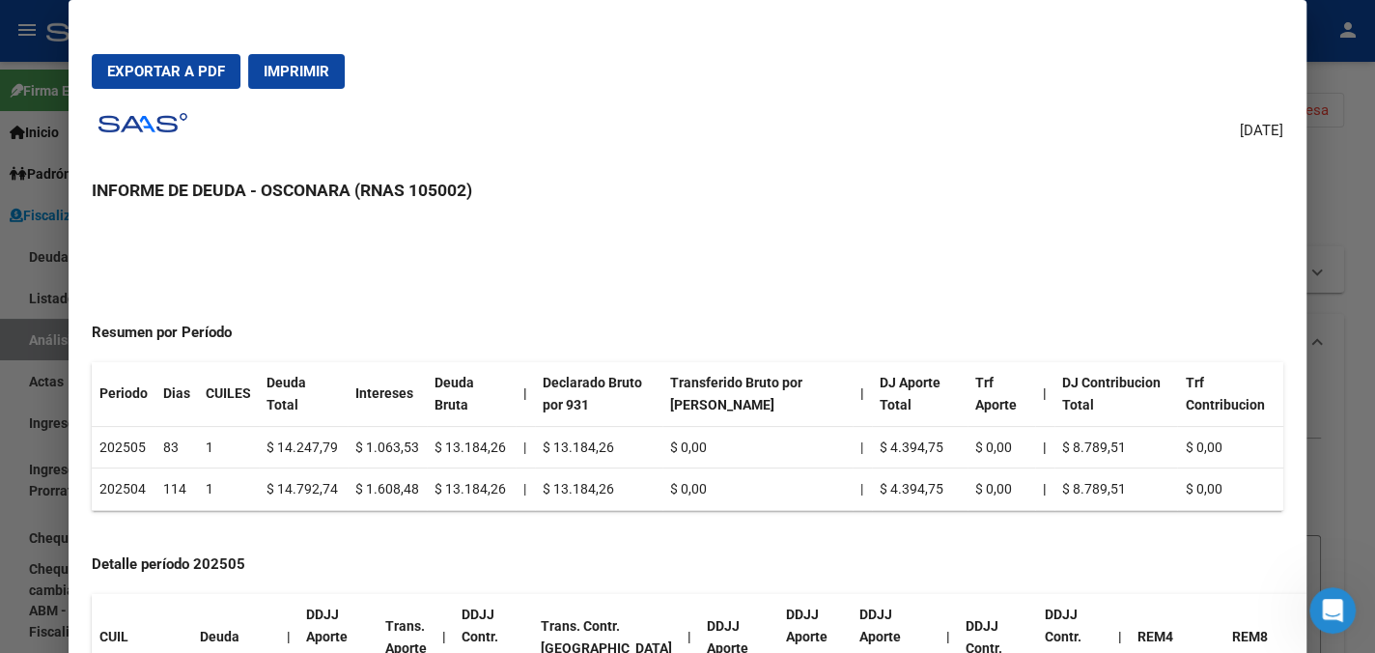
click at [1316, 190] on div at bounding box center [687, 326] width 1375 height 653
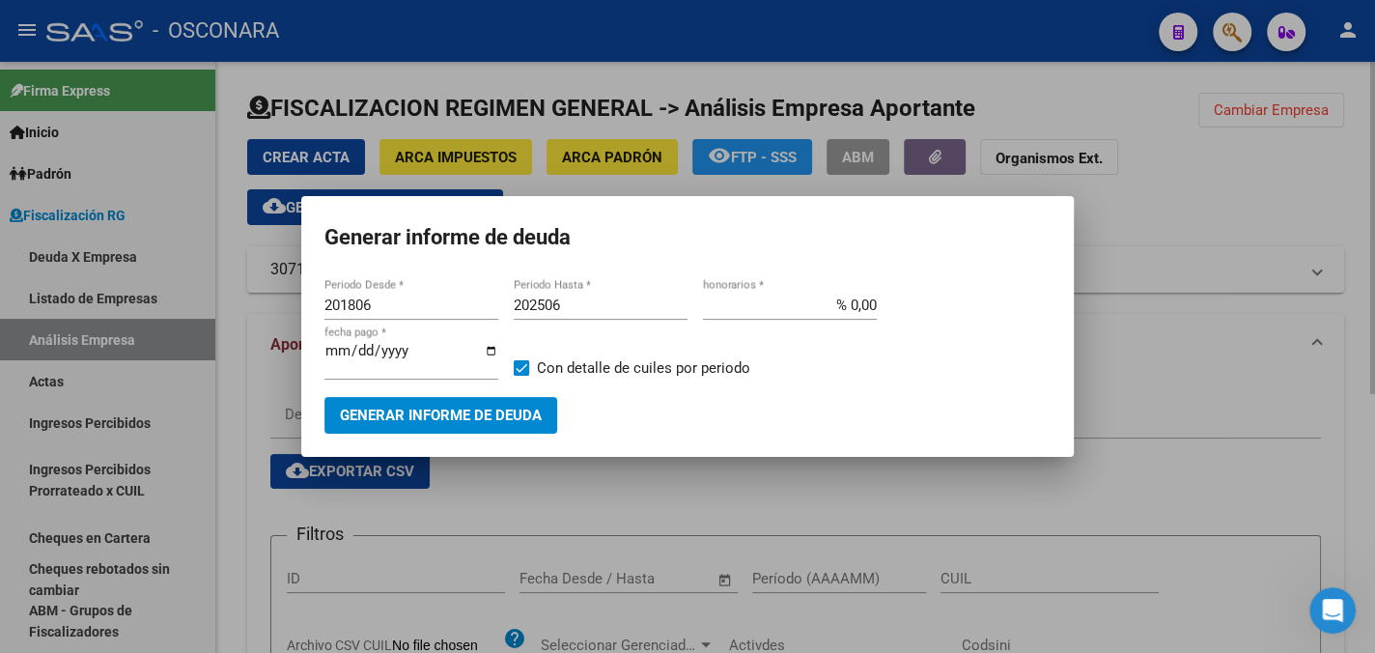
drag, startPoint x: 1234, startPoint y: 145, endPoint x: 1224, endPoint y: 169, distance: 26.0
click at [1231, 150] on div at bounding box center [687, 326] width 1375 height 653
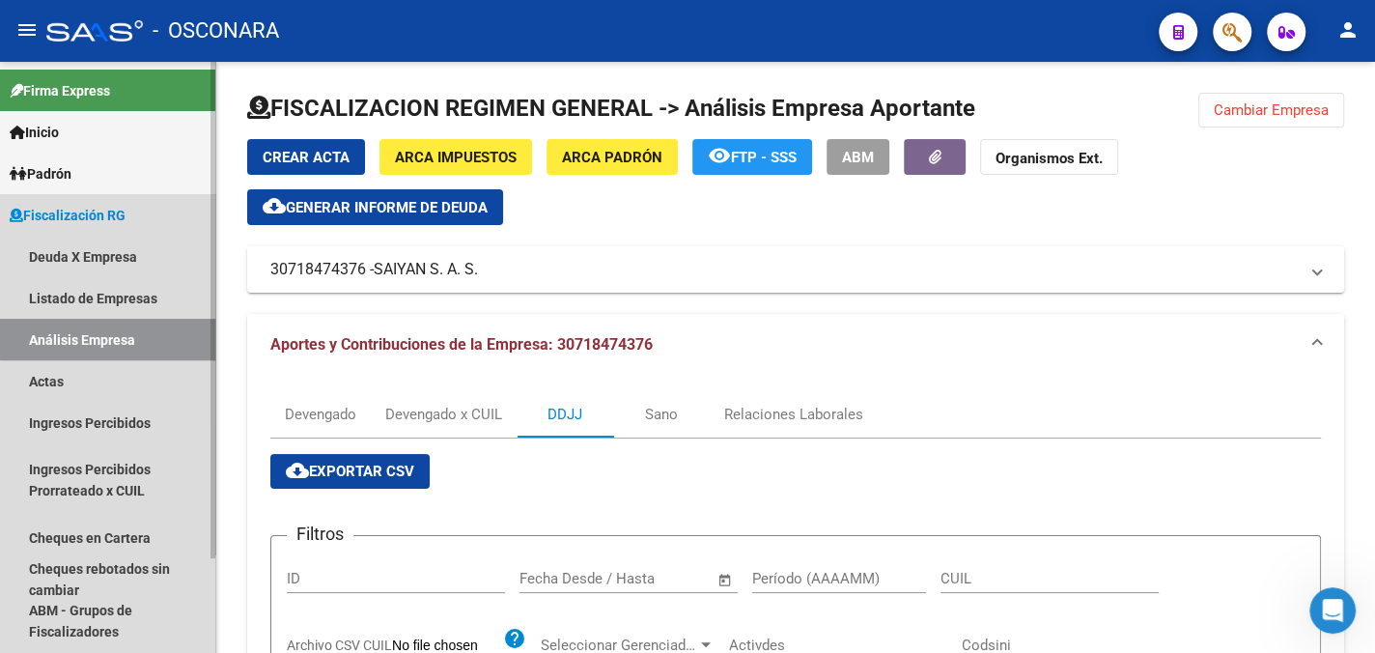
click at [114, 337] on link "Análisis Empresa" at bounding box center [107, 340] width 215 height 42
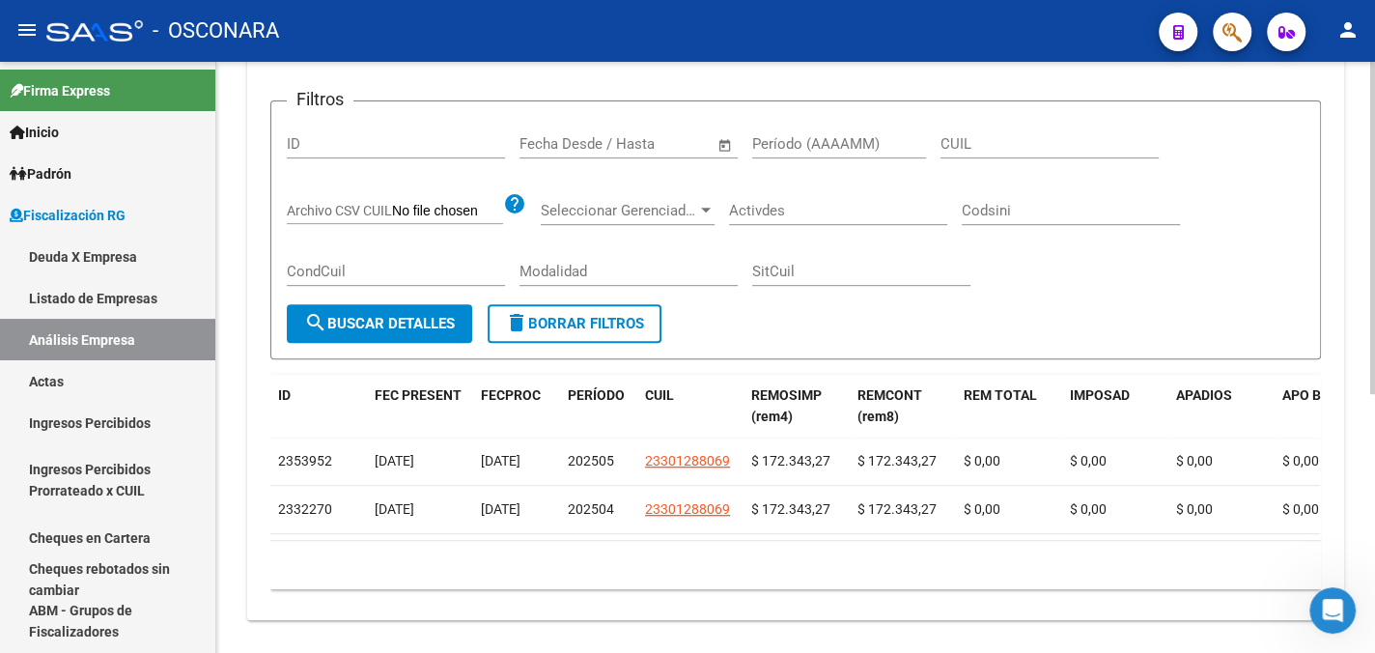
scroll to position [461, 0]
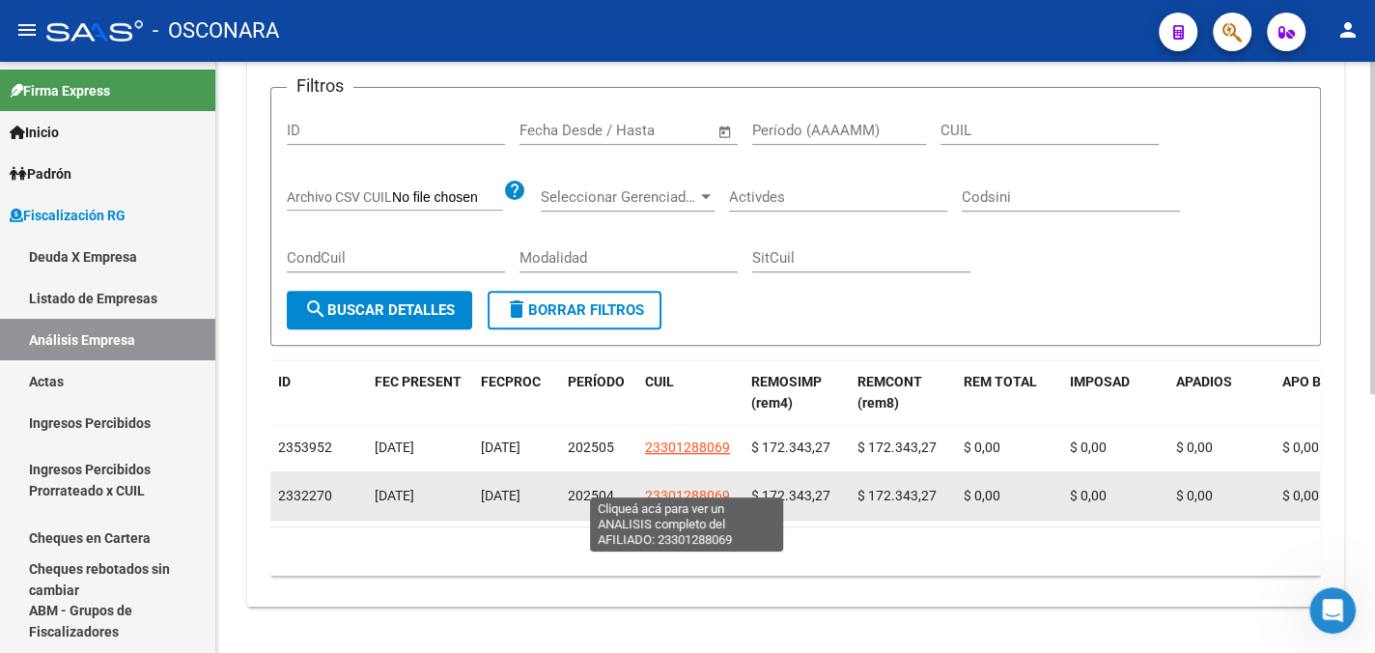
click at [657, 488] on span "23301288069" at bounding box center [687, 495] width 85 height 15
type textarea "23301288069"
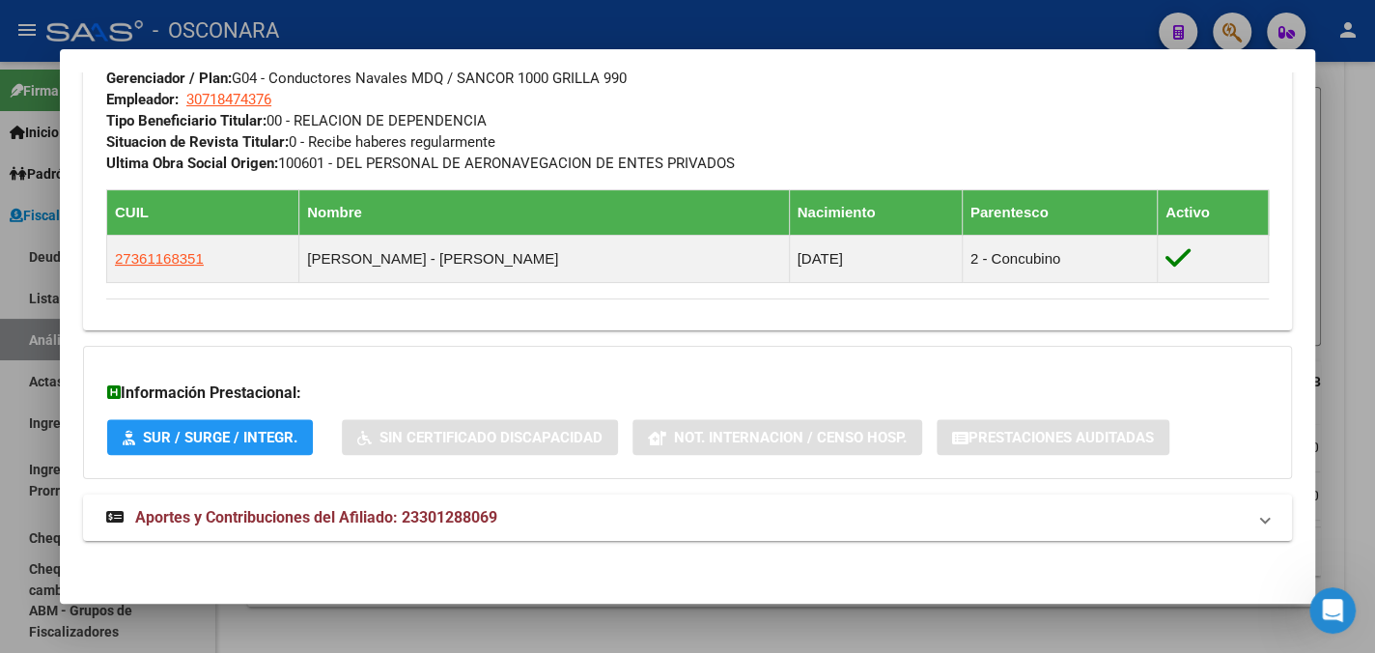
scroll to position [985, 0]
click at [399, 509] on span "Aportes y Contribuciones del Afiliado: 23301288069" at bounding box center [316, 517] width 362 height 18
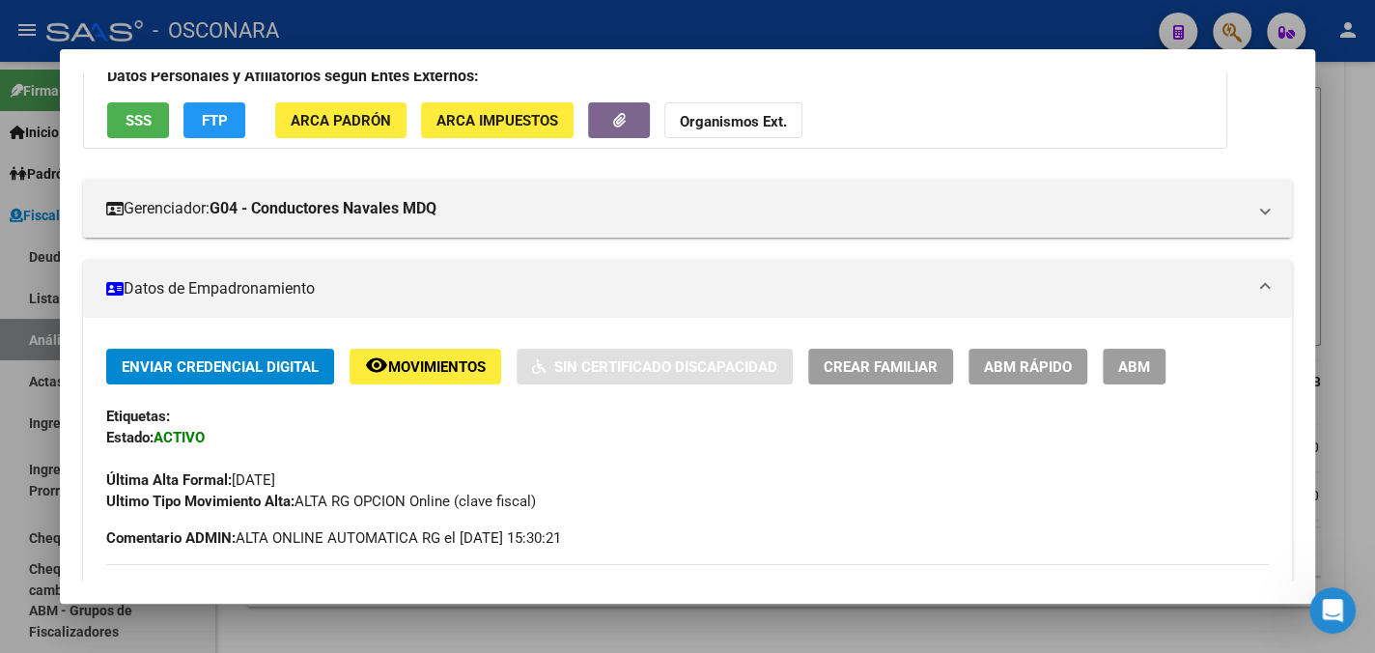
scroll to position [0, 0]
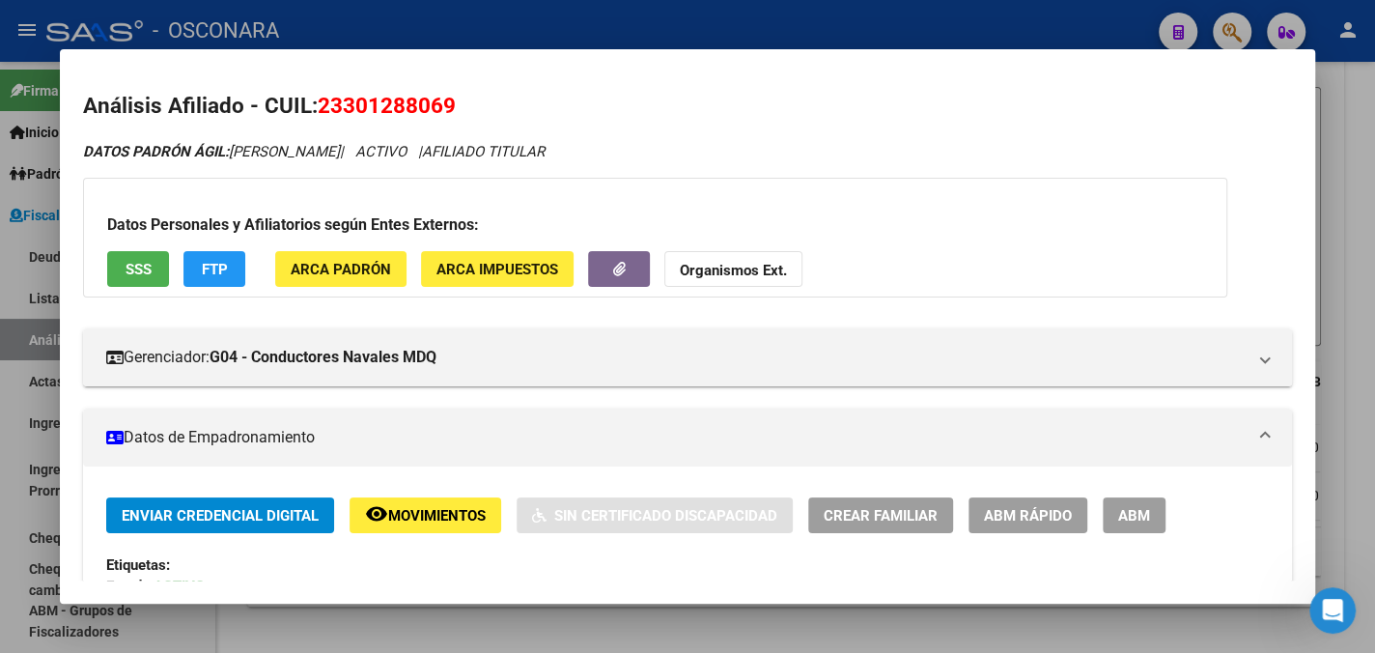
click at [1346, 179] on div at bounding box center [687, 326] width 1375 height 653
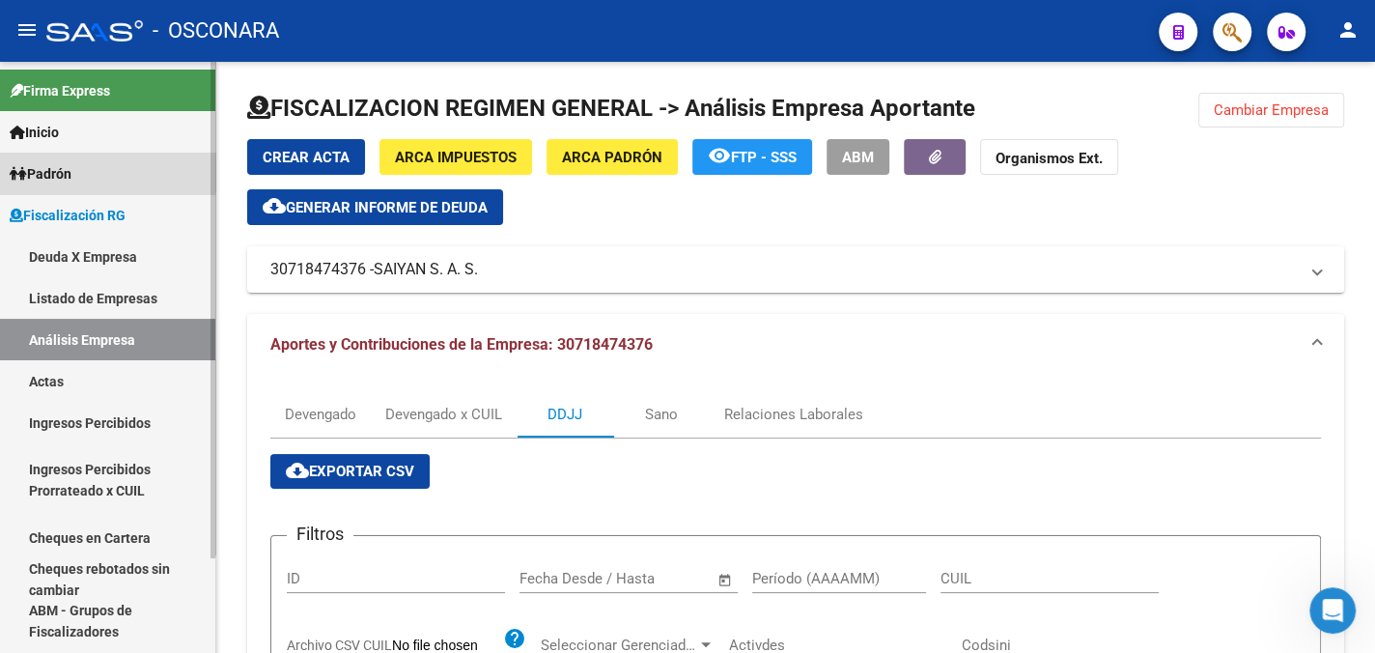
click at [46, 172] on span "Padrón" at bounding box center [41, 173] width 62 height 21
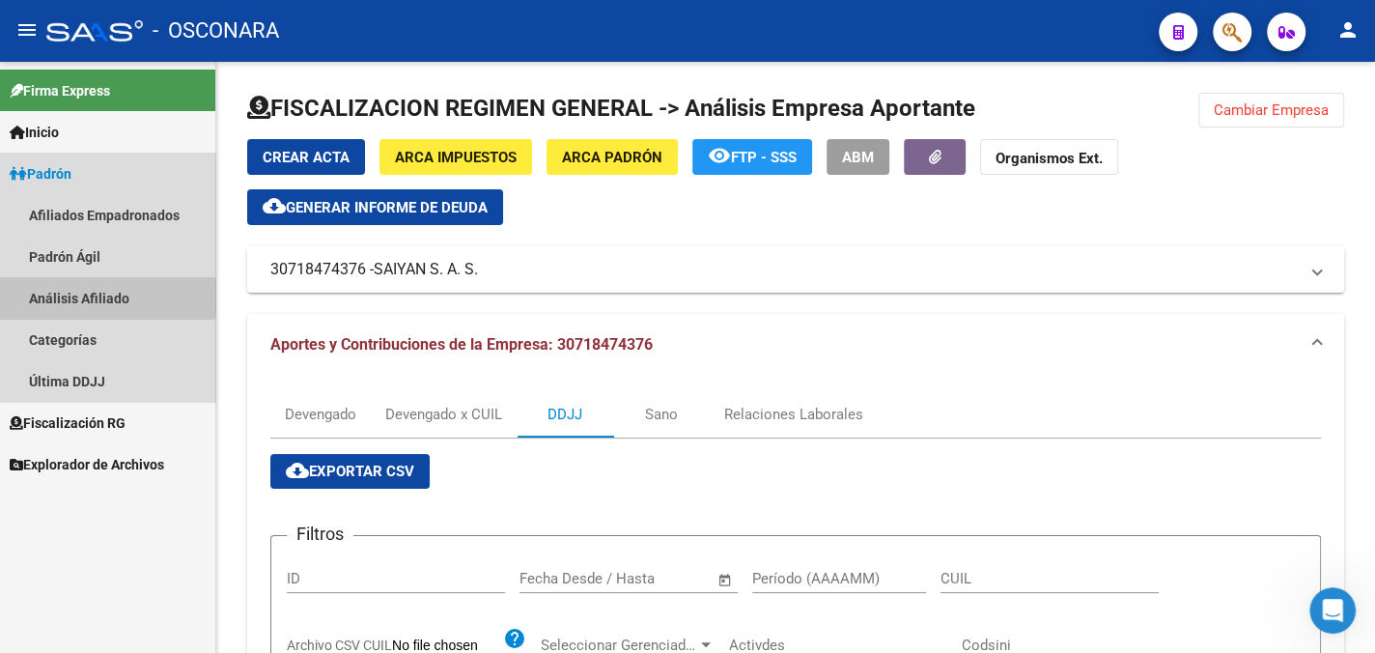
click at [94, 296] on link "Análisis Afiliado" at bounding box center [107, 298] width 215 height 42
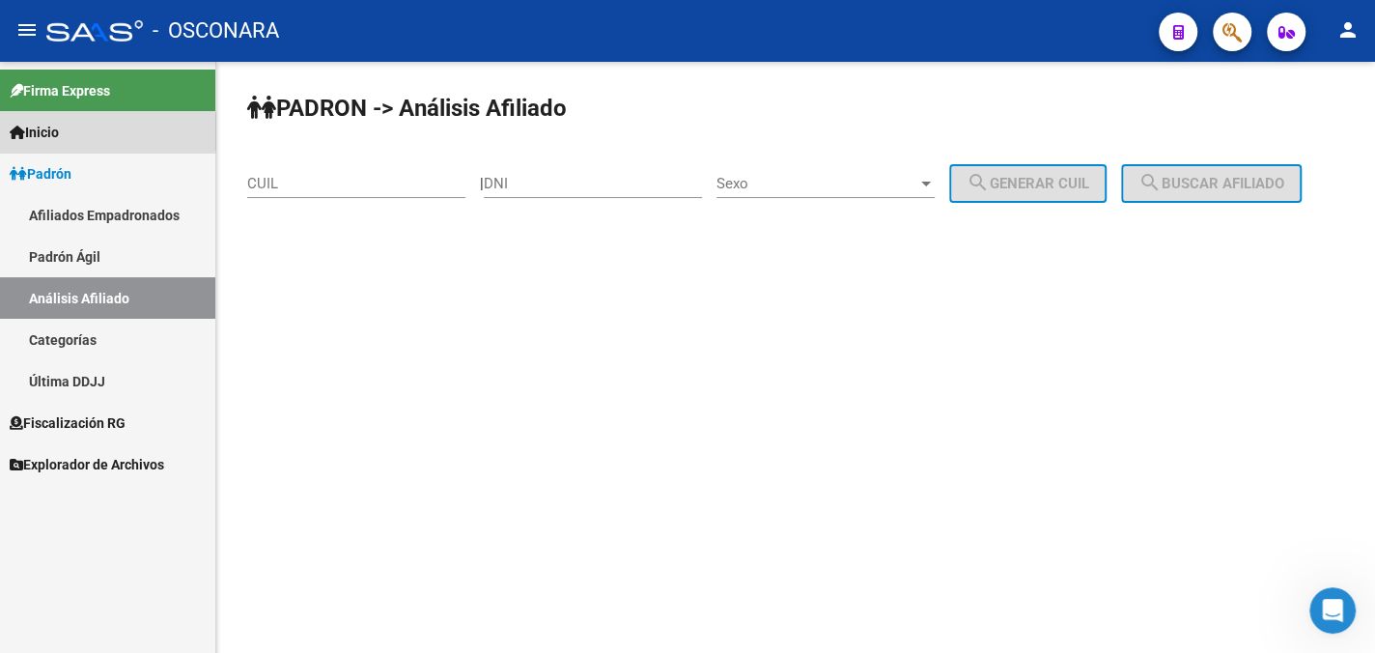
click at [59, 131] on span "Inicio" at bounding box center [34, 132] width 49 height 21
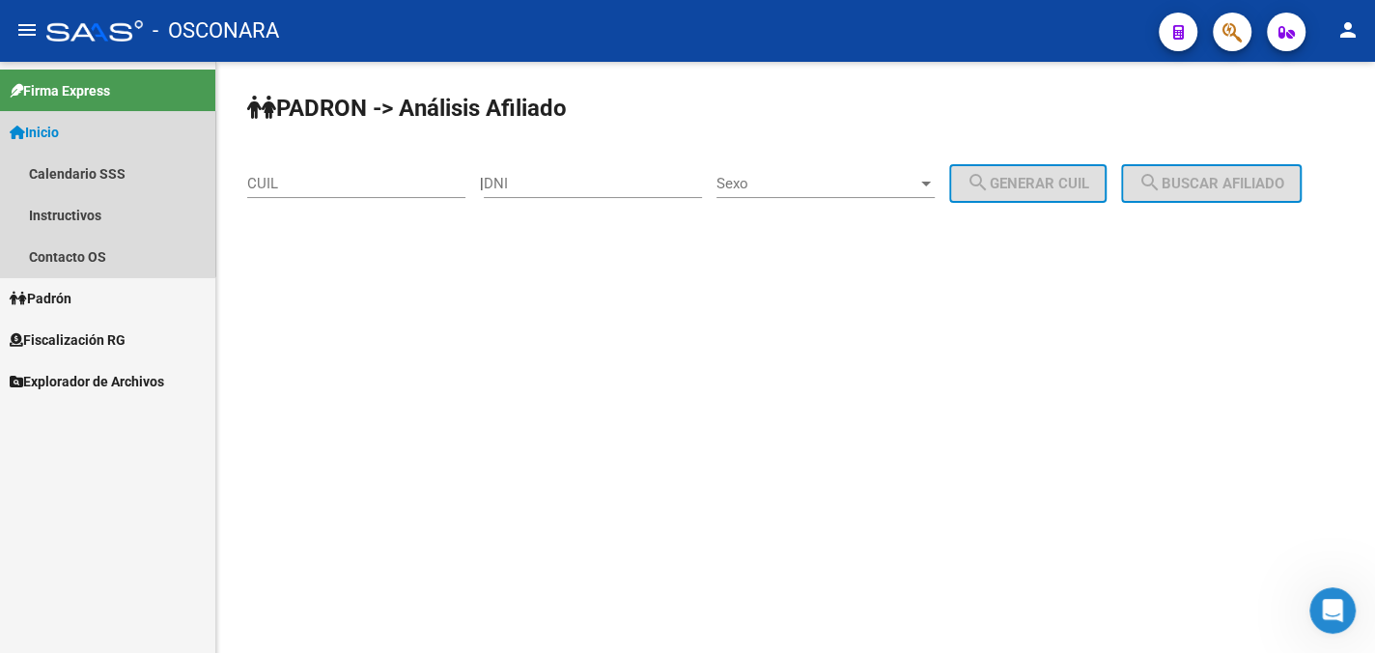
click at [43, 132] on span "Inicio" at bounding box center [34, 132] width 49 height 21
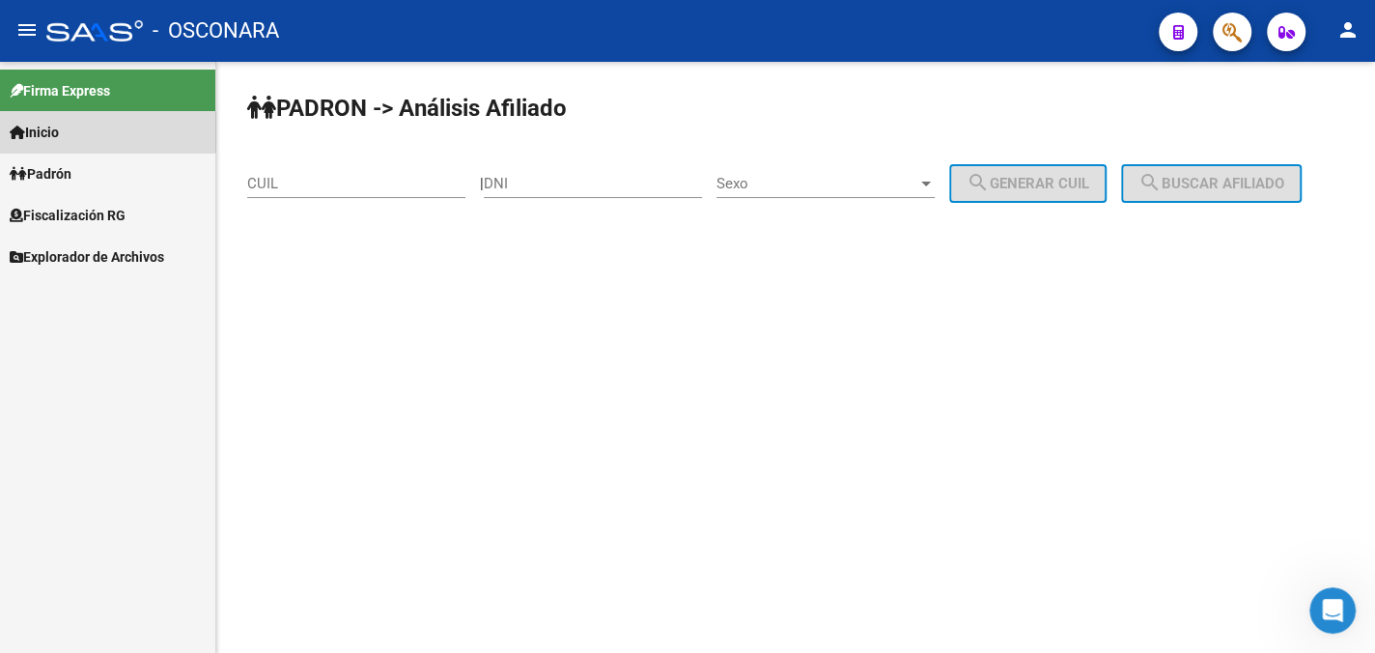
click at [81, 127] on link "Inicio" at bounding box center [107, 132] width 215 height 42
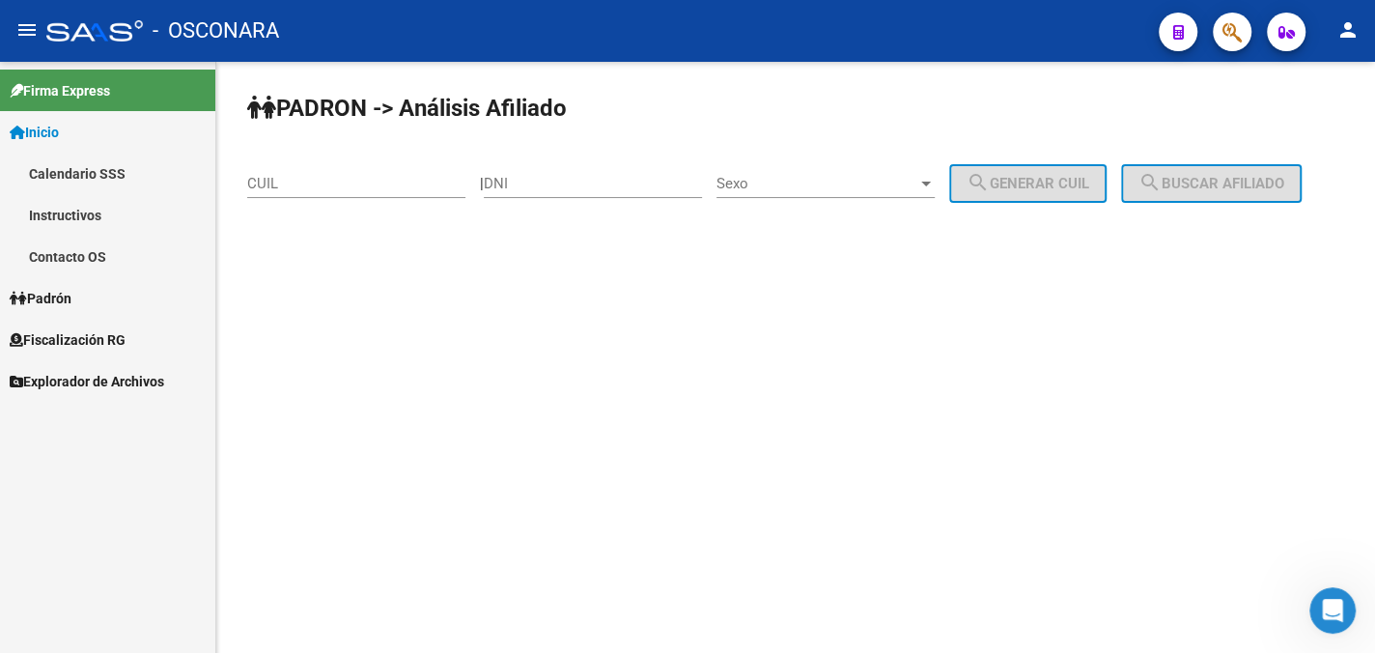
click at [87, 305] on link "Padrón" at bounding box center [107, 298] width 215 height 42
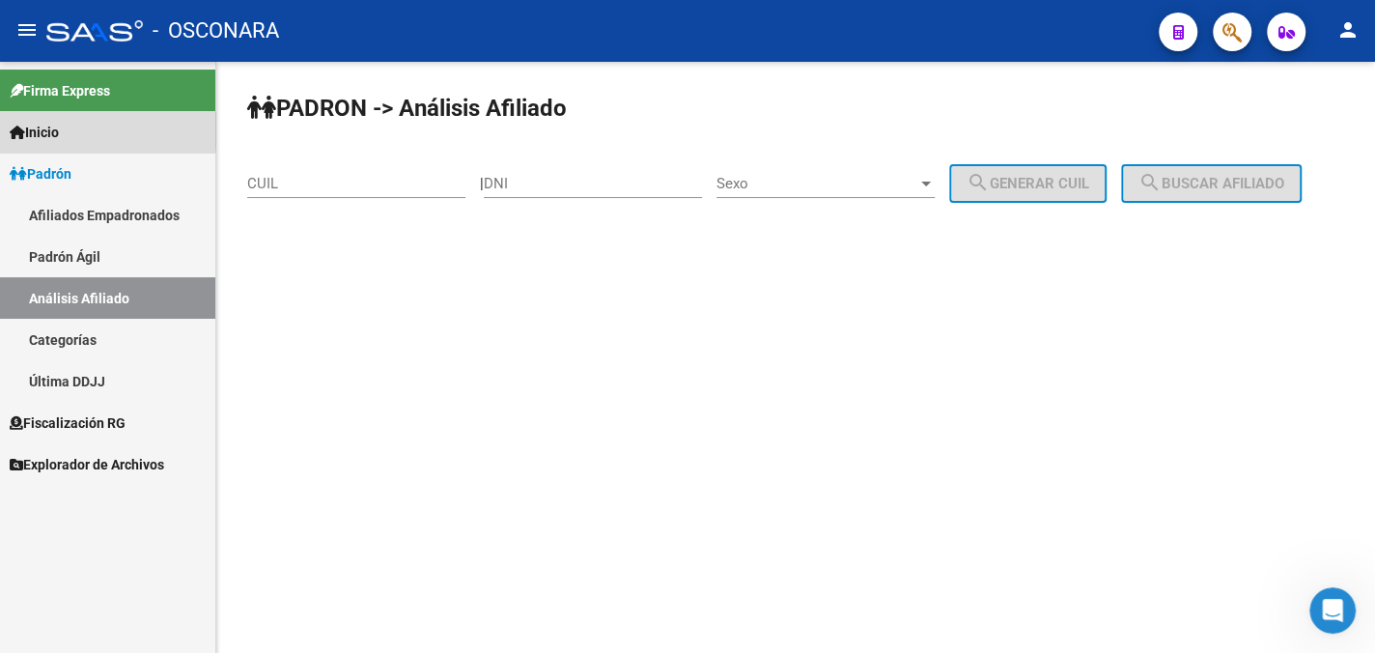
click at [59, 130] on span "Inicio" at bounding box center [34, 132] width 49 height 21
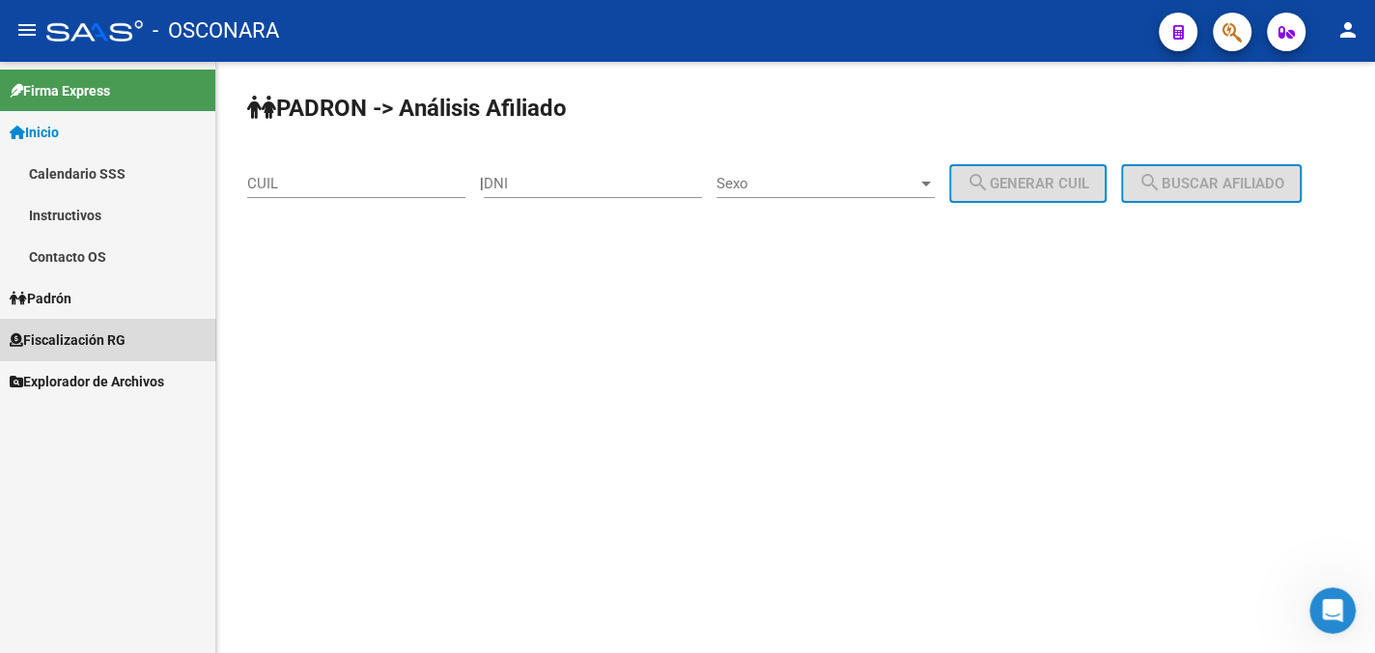
click at [112, 335] on span "Fiscalización RG" at bounding box center [68, 339] width 116 height 21
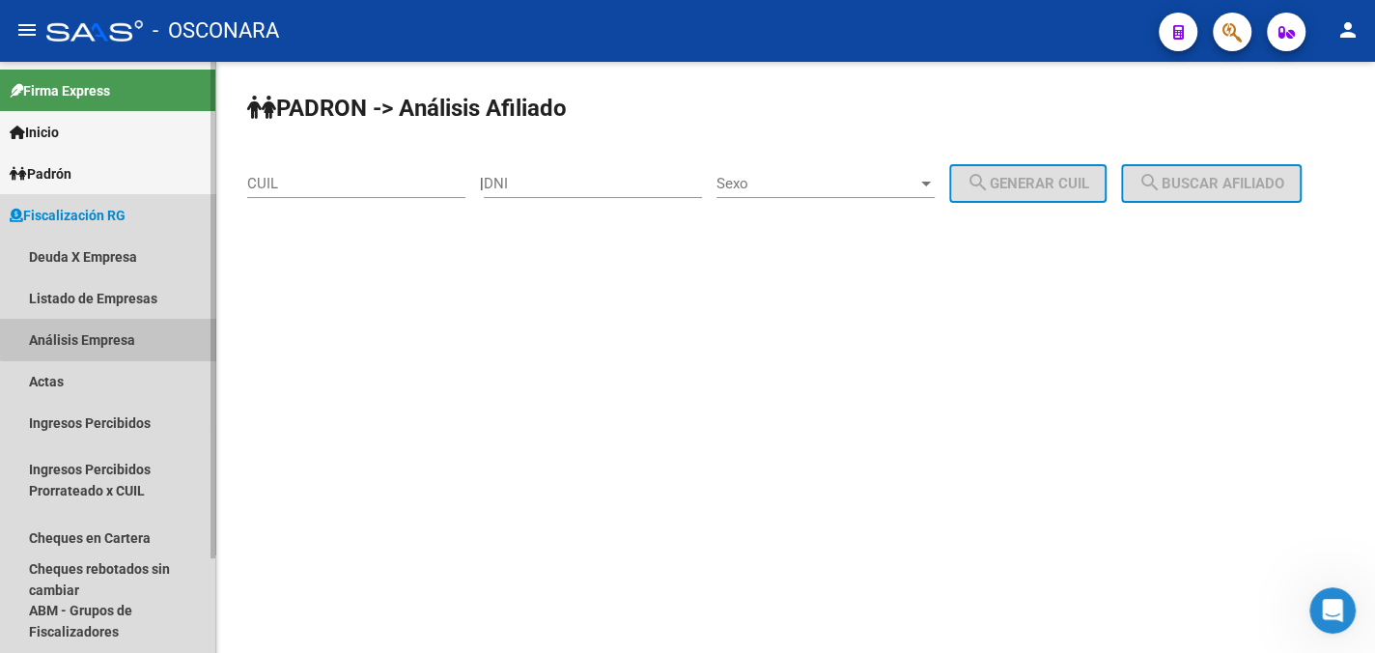
click at [111, 338] on link "Análisis Empresa" at bounding box center [107, 340] width 215 height 42
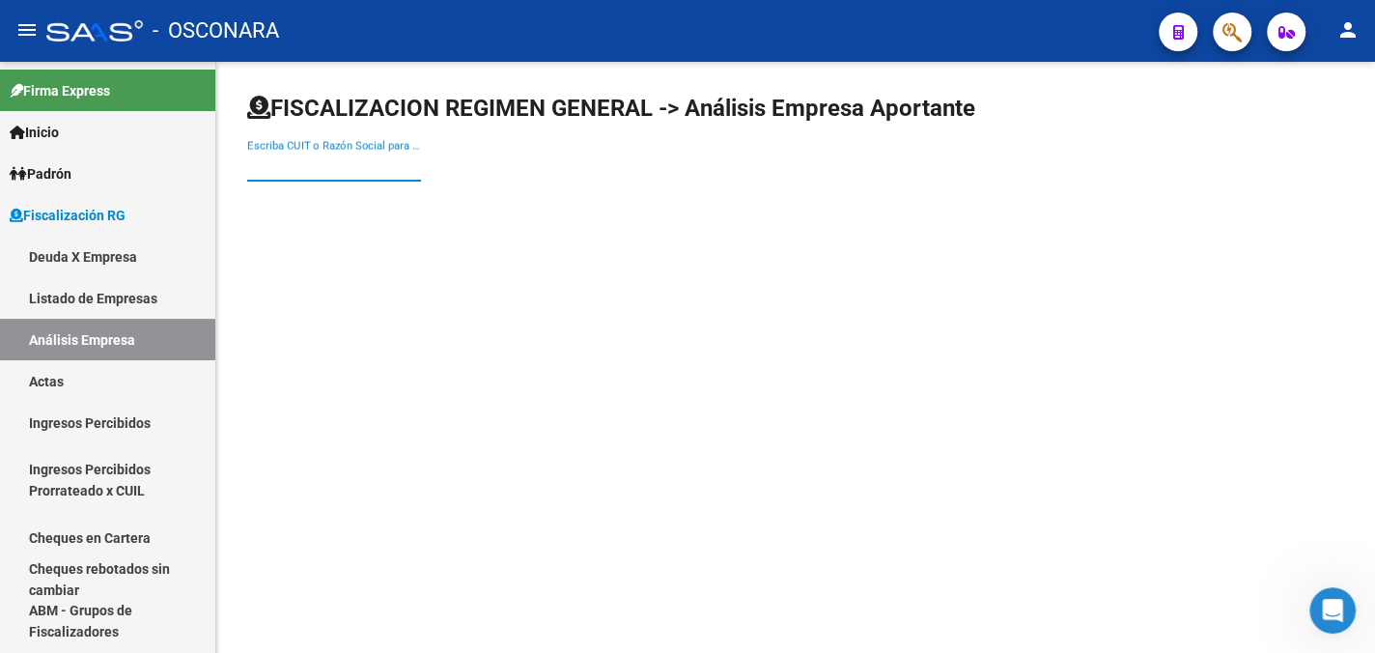
click at [309, 161] on input "Escriba CUIT o Razón Social para buscar" at bounding box center [334, 165] width 174 height 17
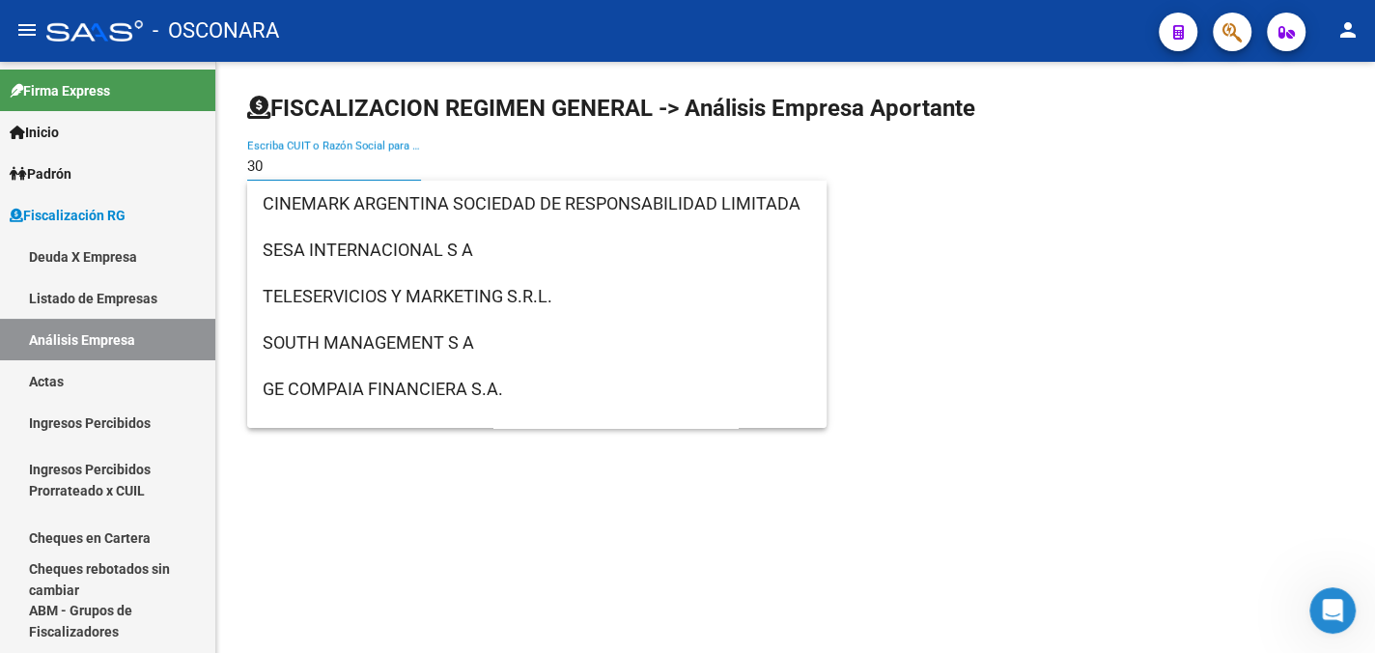
type input "3"
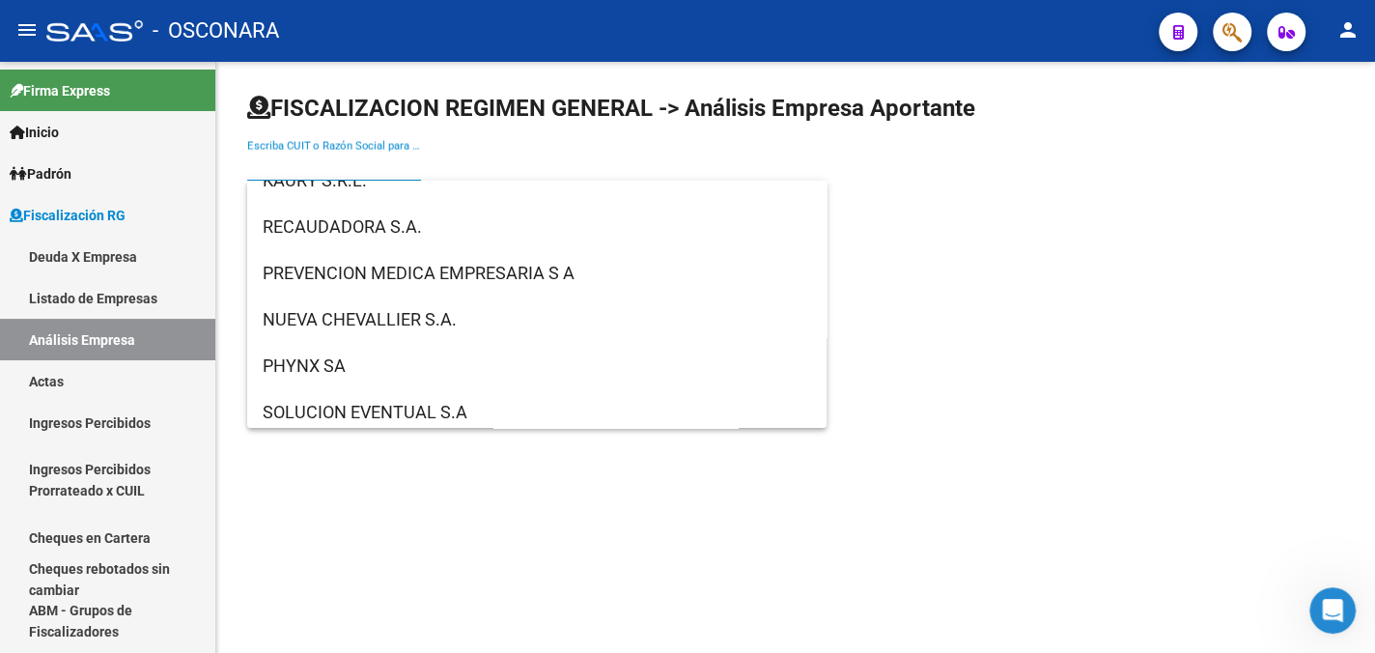
scroll to position [290, 0]
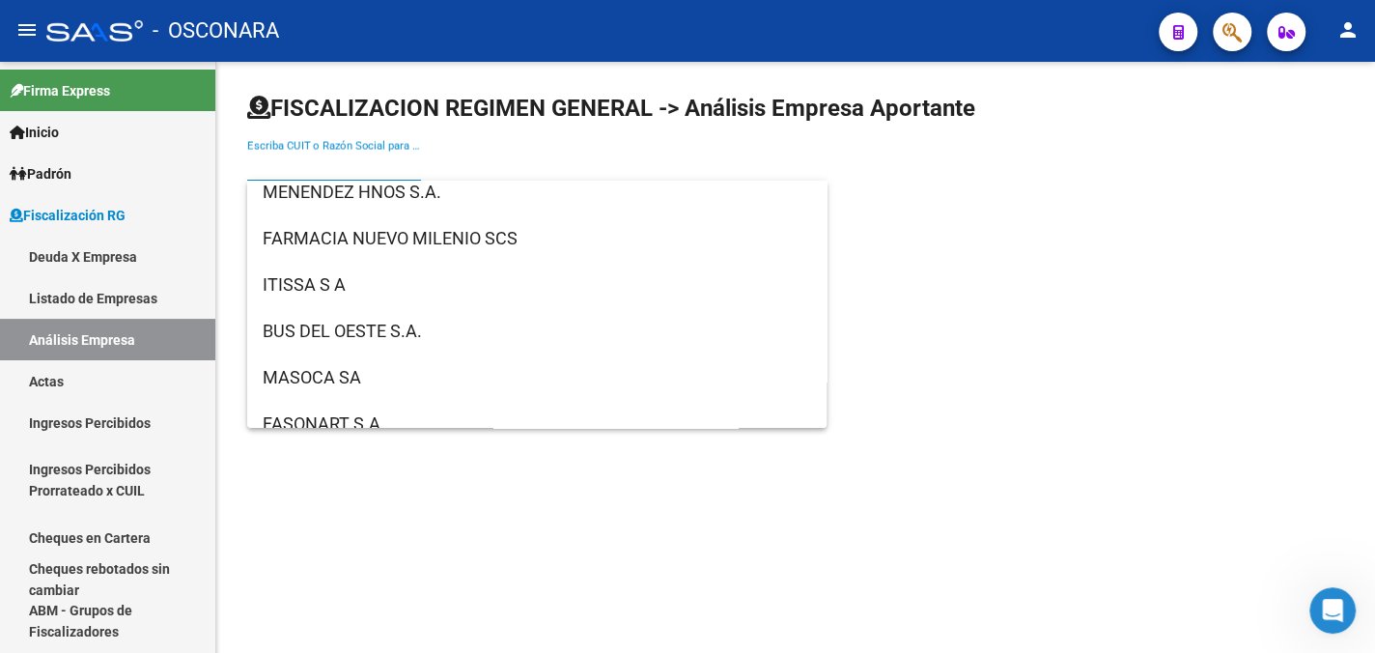
click at [320, 166] on input "Escriba CUIT o Razón Social para buscar" at bounding box center [334, 165] width 174 height 17
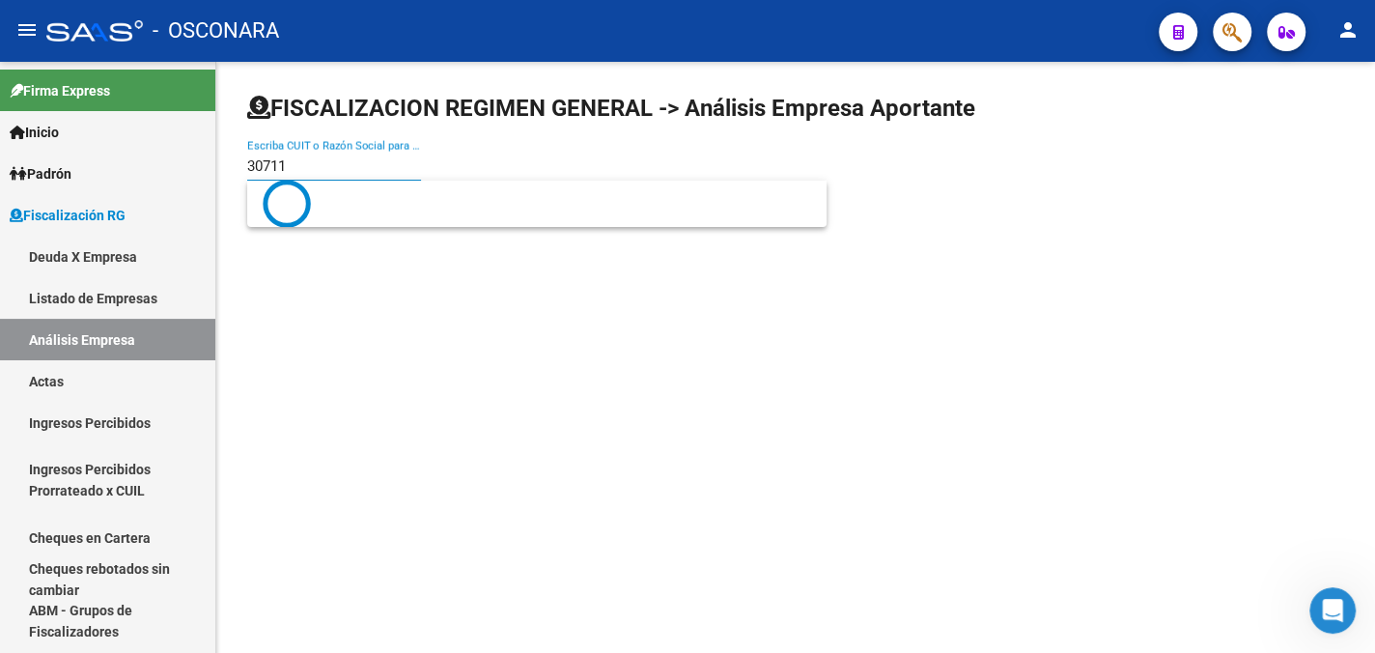
scroll to position [0, 0]
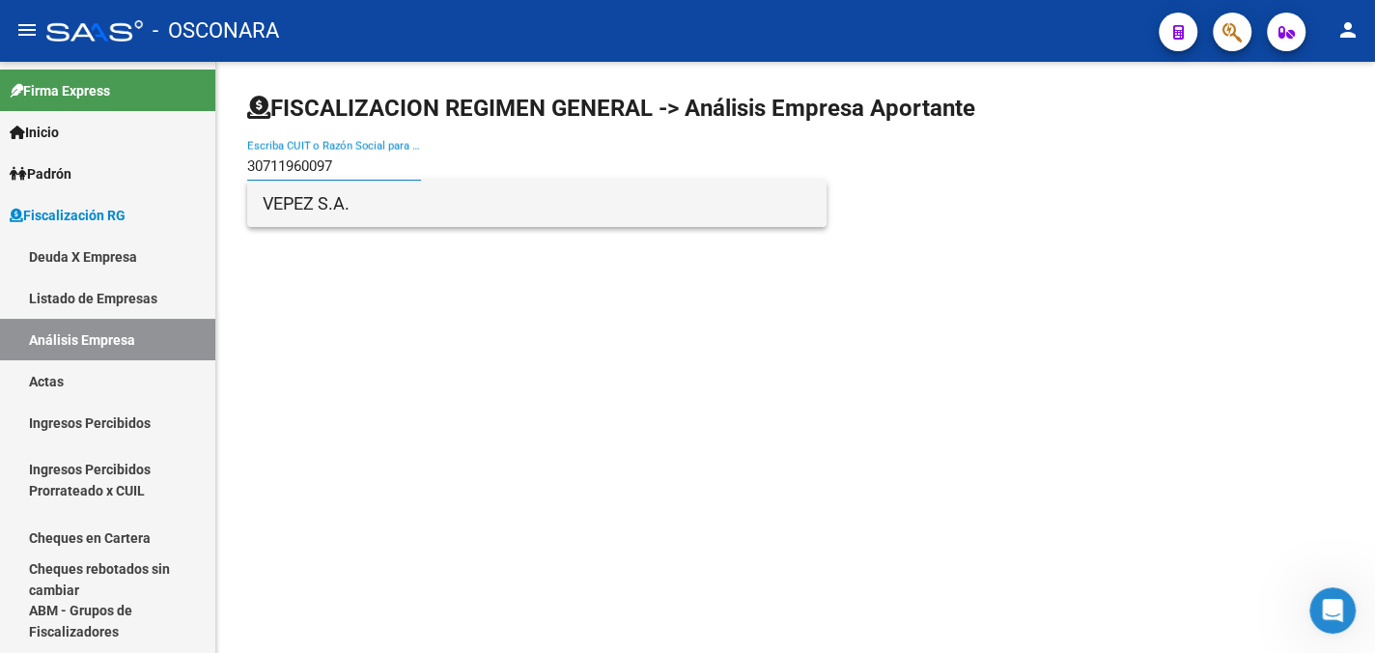
type input "30711960097"
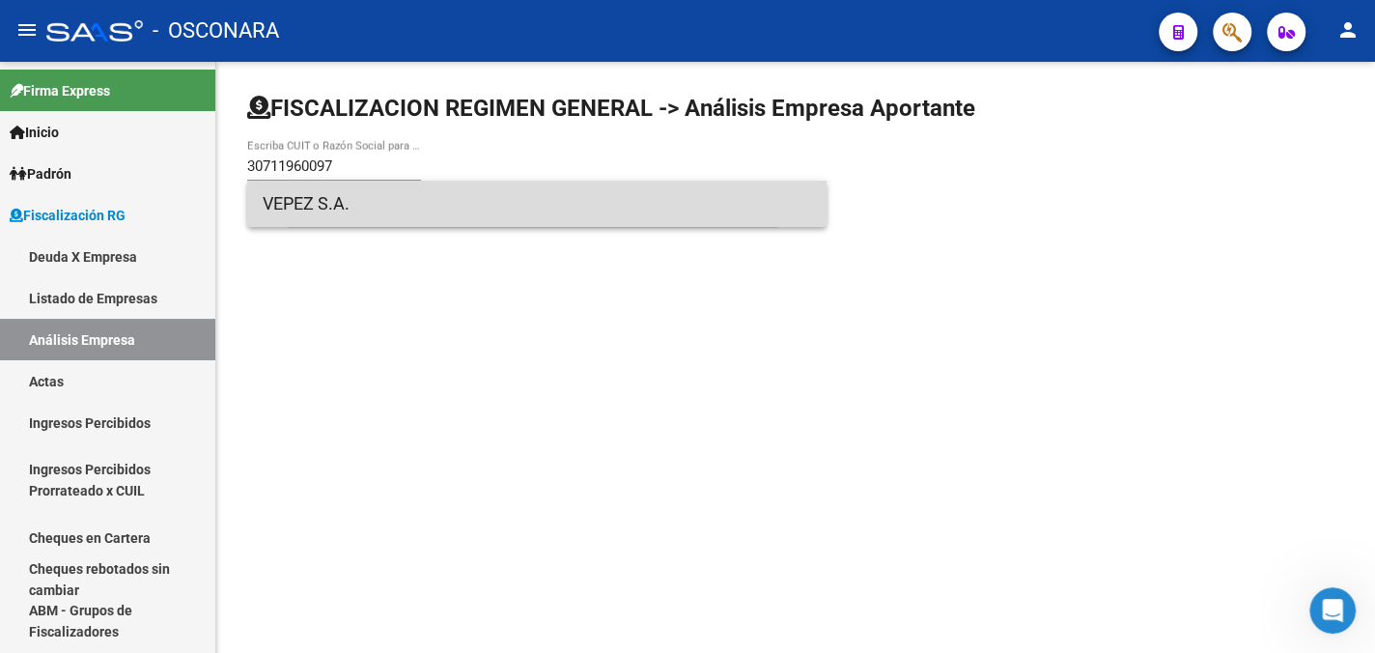
click at [312, 207] on span "VEPEZ S.A." at bounding box center [537, 204] width 548 height 46
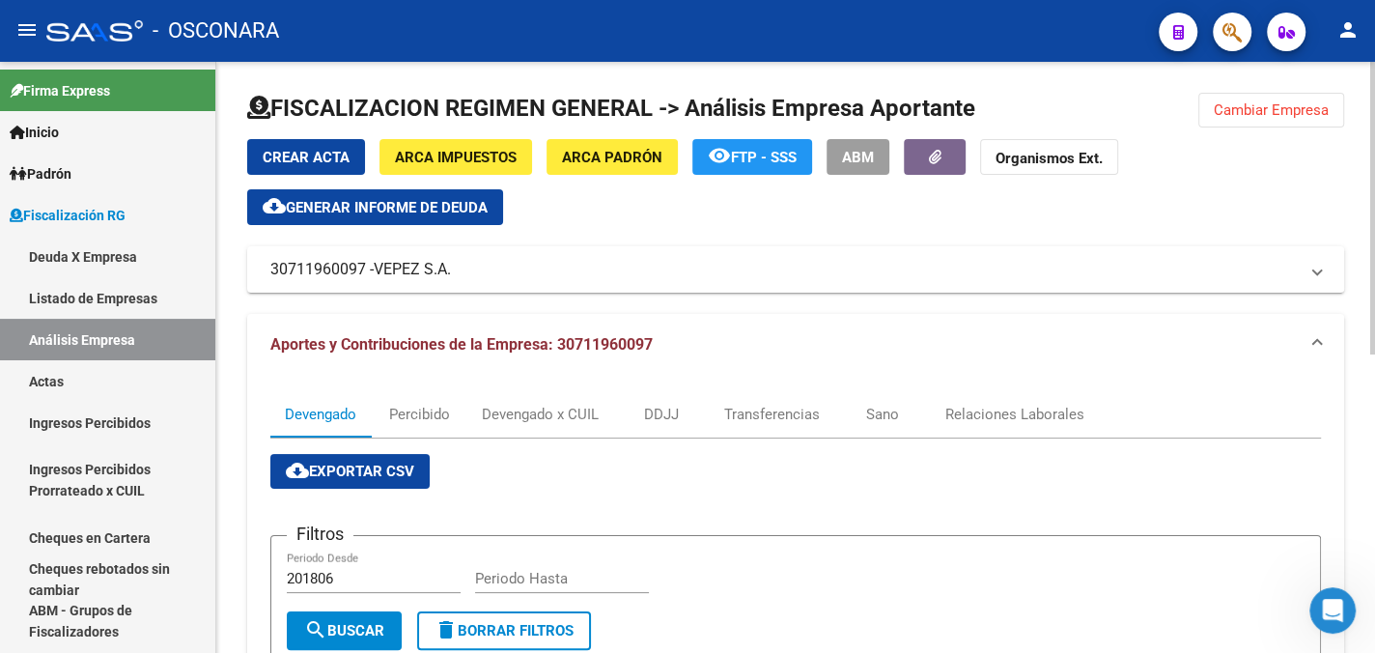
click at [372, 199] on span "Generar informe de deuda" at bounding box center [387, 207] width 202 height 17
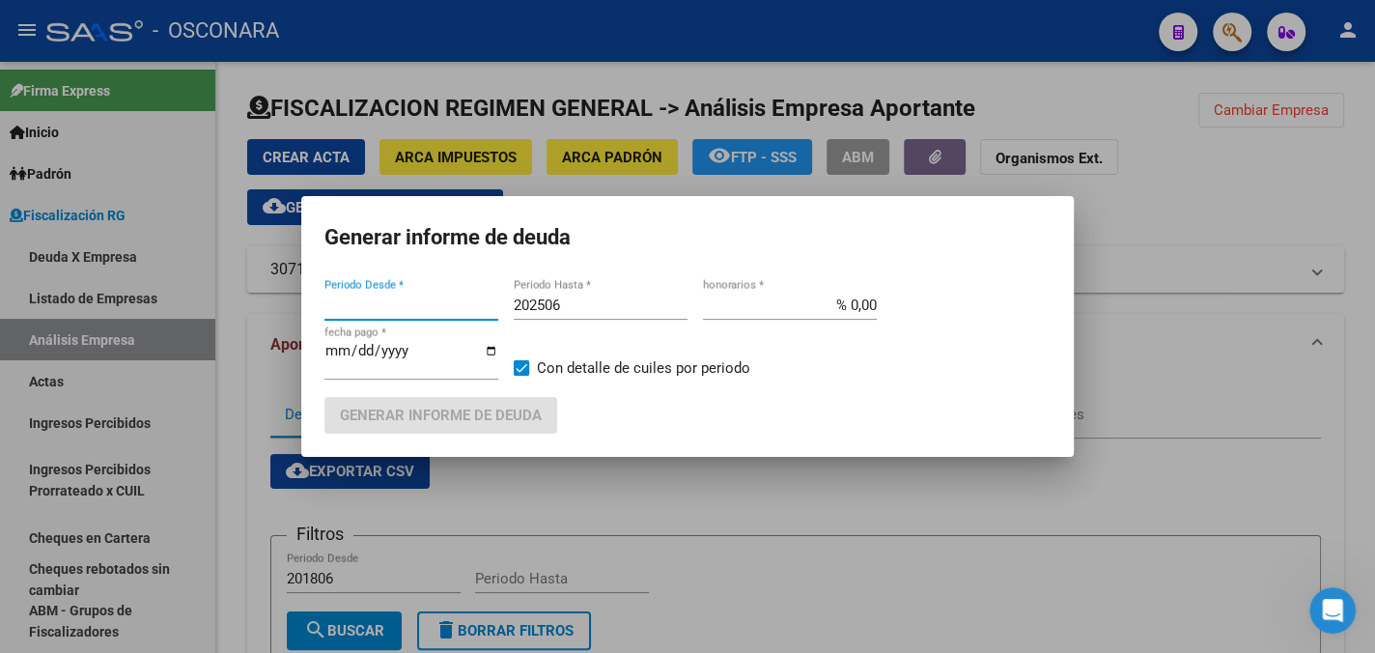
type input "201806"
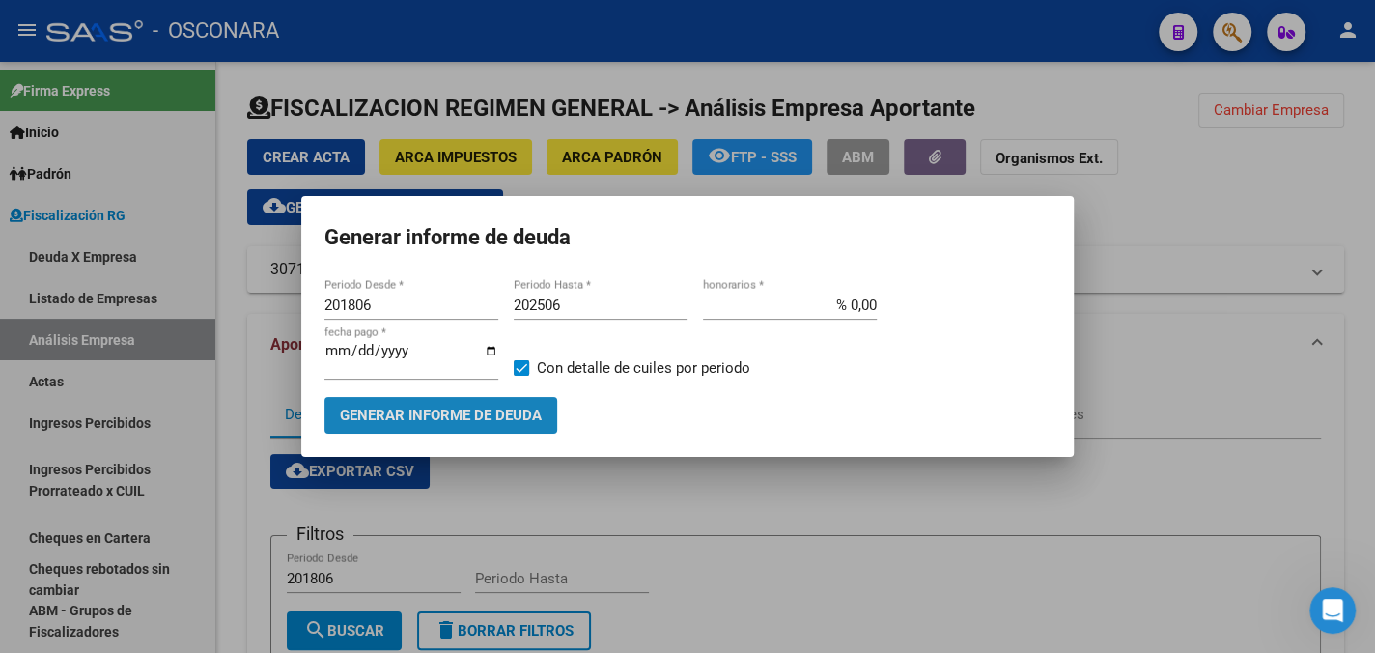
click at [435, 420] on span "Generar informe de deuda" at bounding box center [441, 415] width 202 height 17
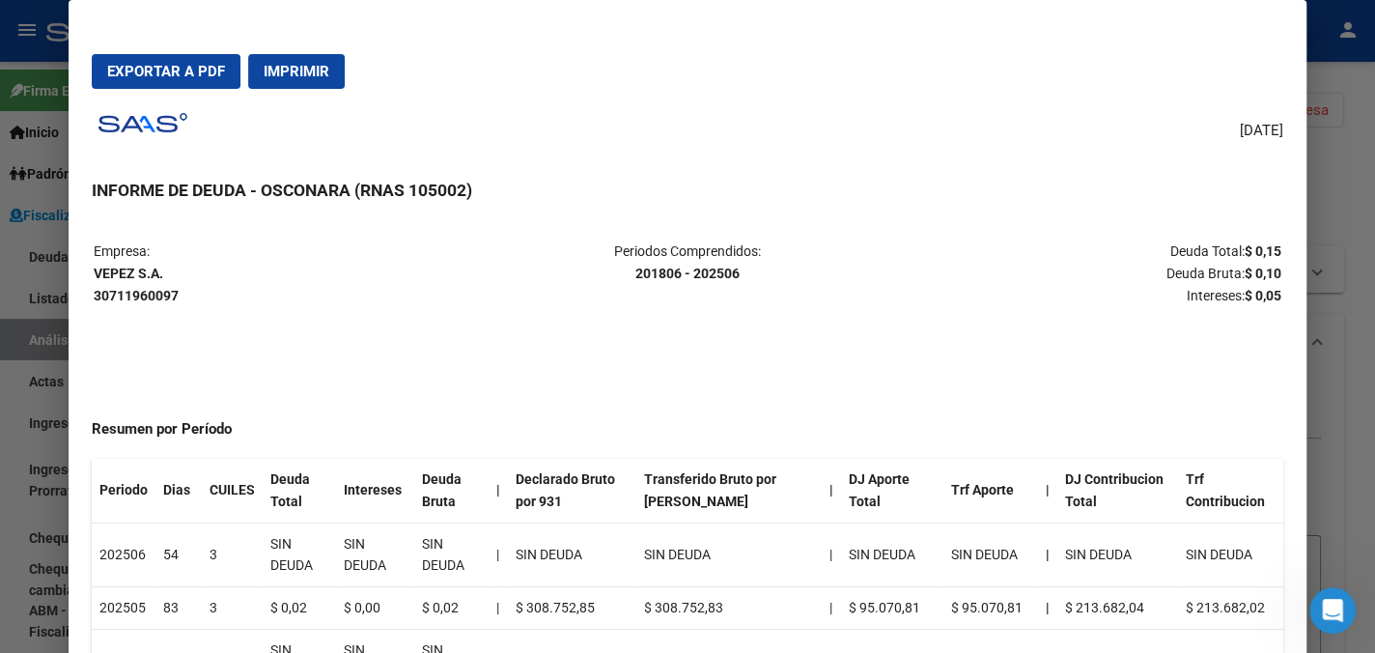
click at [1346, 171] on div at bounding box center [687, 326] width 1375 height 653
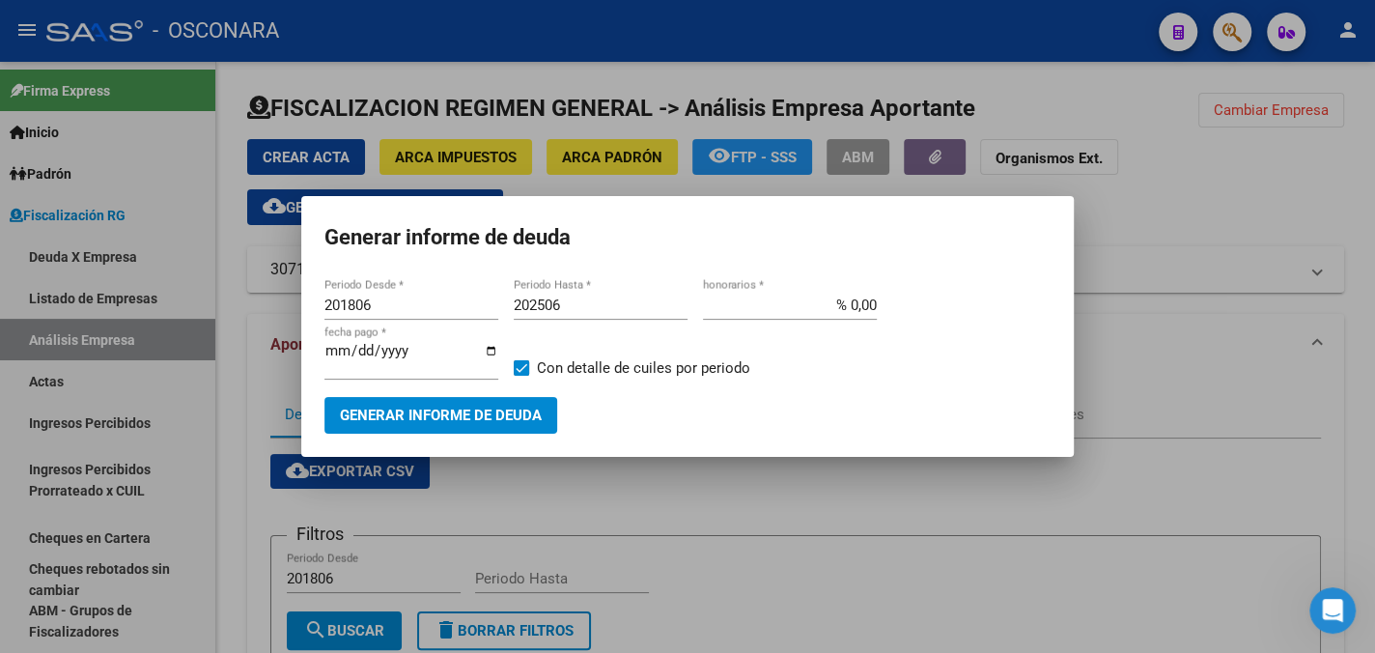
click at [594, 504] on div at bounding box center [687, 326] width 1375 height 653
